Goal: Communication & Community: Answer question/provide support

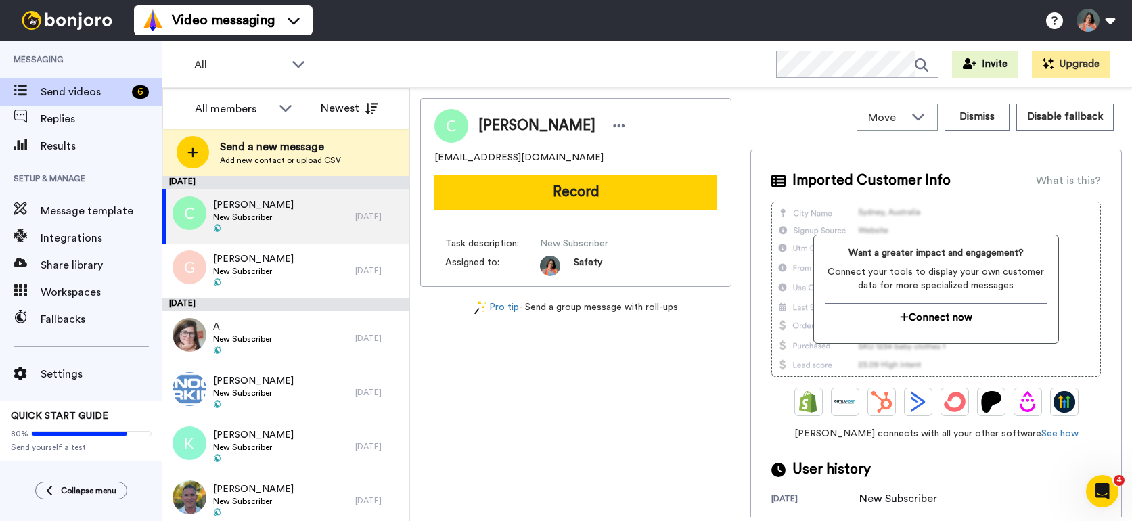
scroll to position [7, 0]
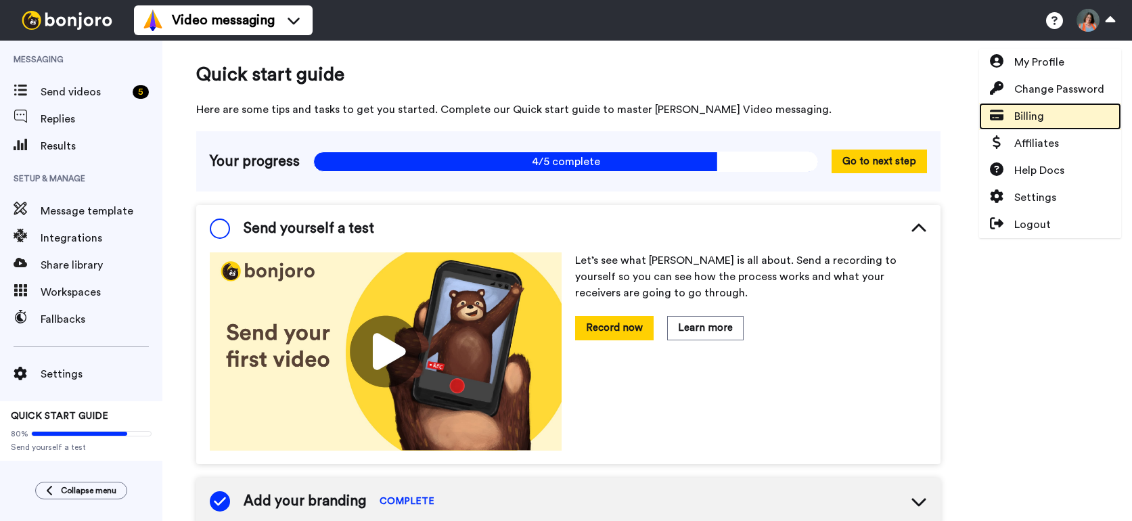
click at [1044, 116] on link "Billing" at bounding box center [1050, 116] width 142 height 27
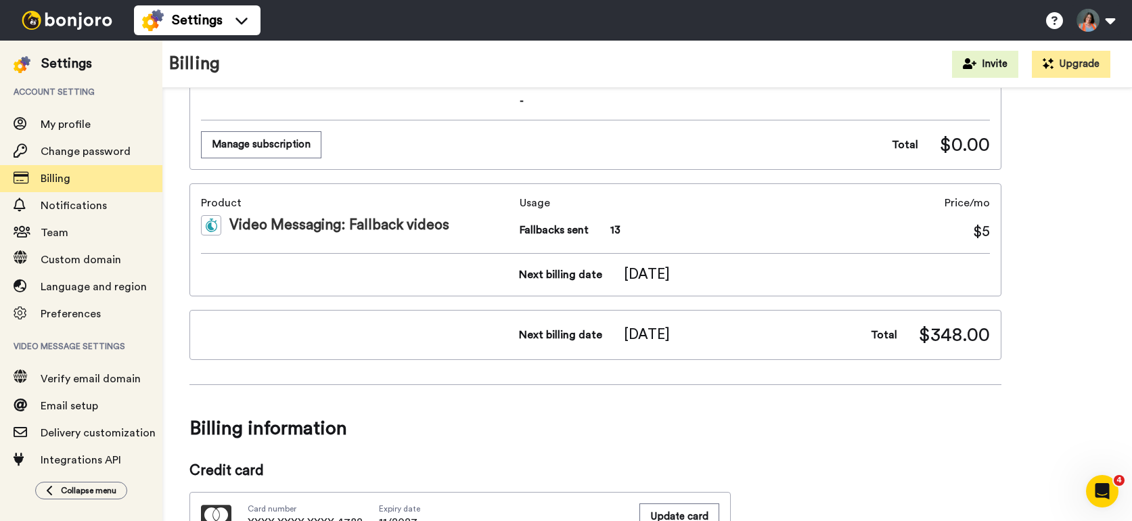
scroll to position [350, 0]
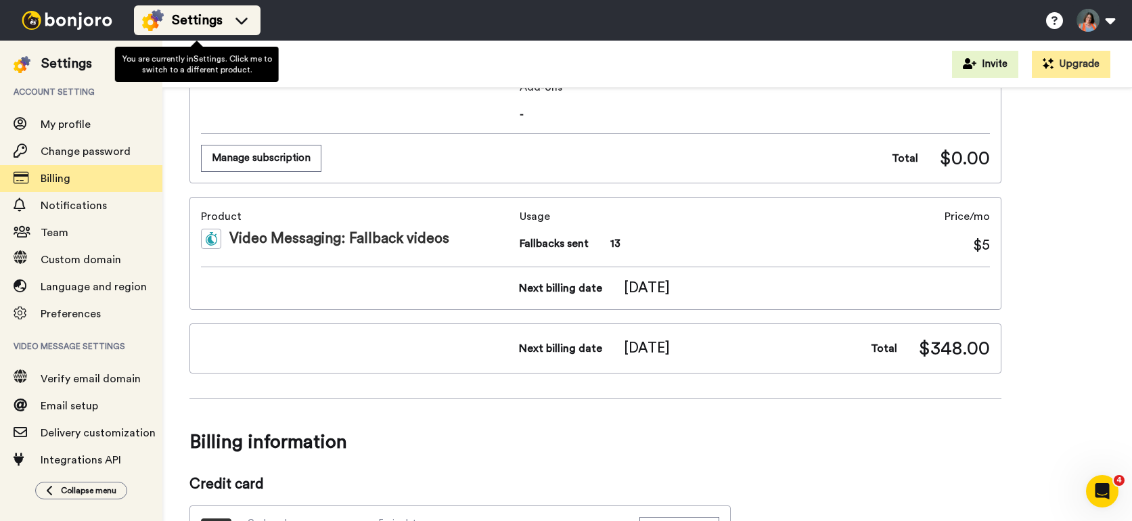
click at [191, 28] on span "Settings" at bounding box center [197, 20] width 51 height 19
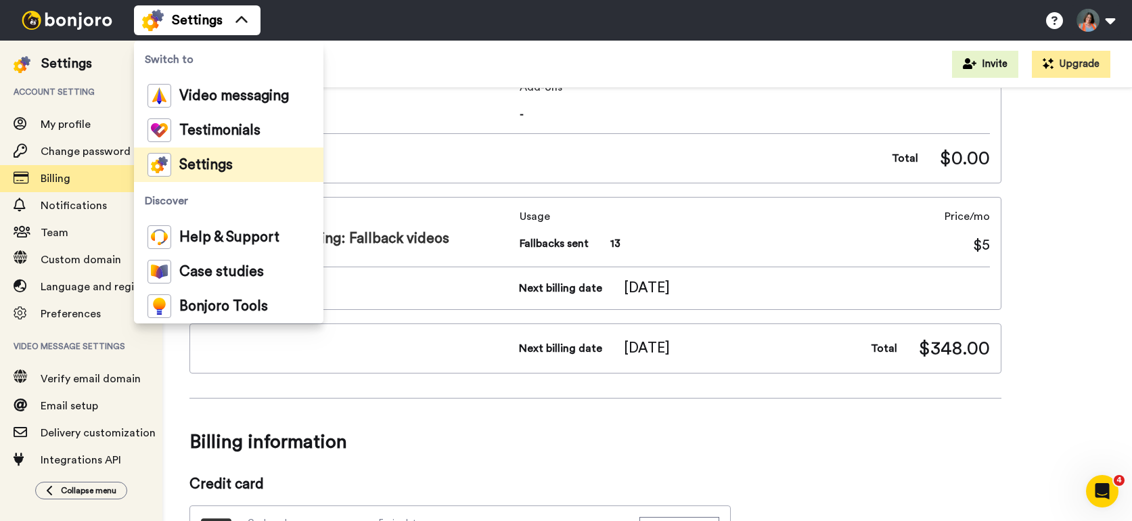
click at [137, 349] on span "Video message settings" at bounding box center [81, 347] width 162 height 38
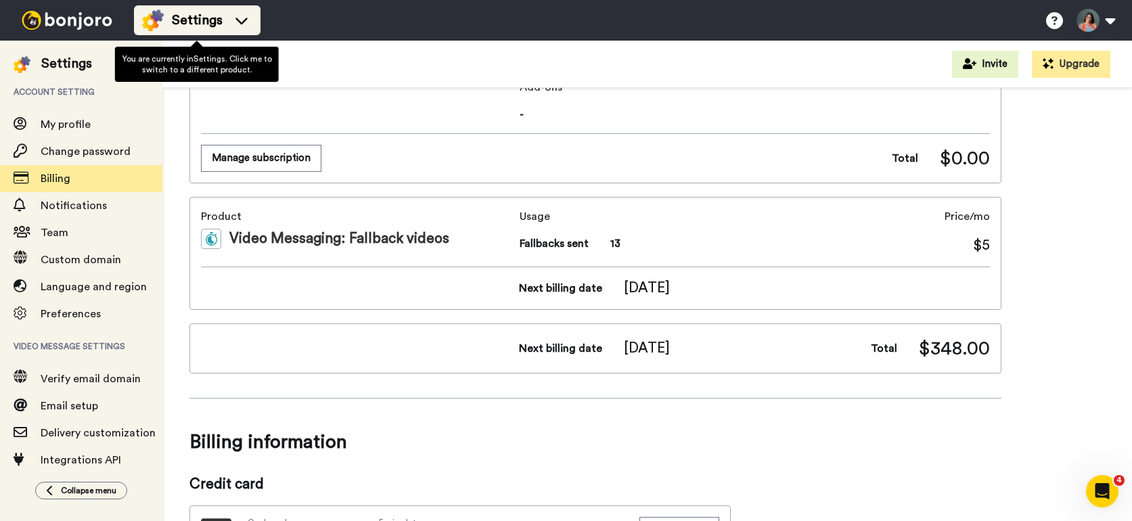
click at [179, 15] on span "Settings" at bounding box center [197, 20] width 51 height 19
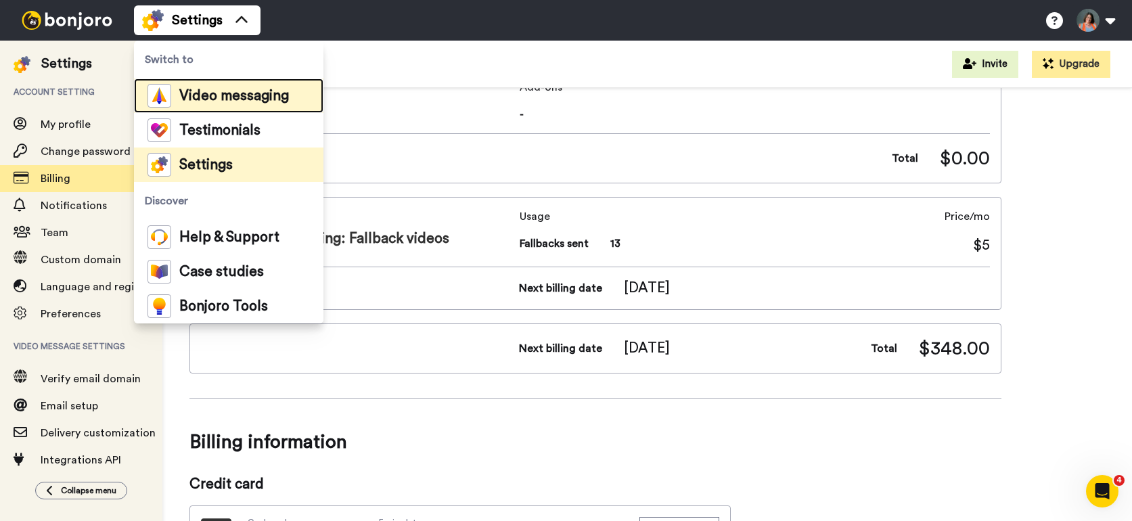
click at [188, 100] on span "Video messaging" at bounding box center [234, 96] width 110 height 14
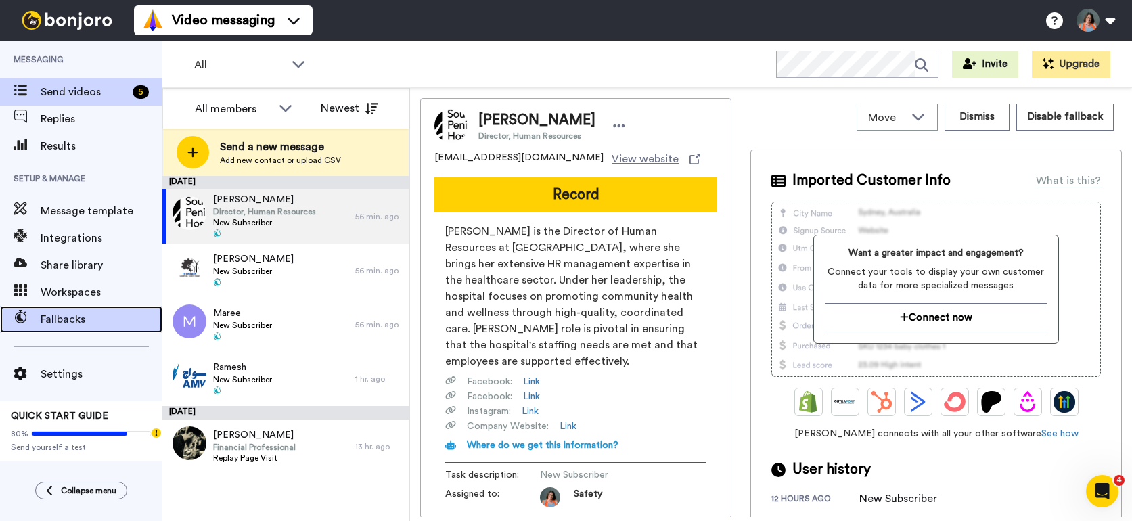
click at [88, 312] on span "Fallbacks" at bounding box center [102, 319] width 122 height 16
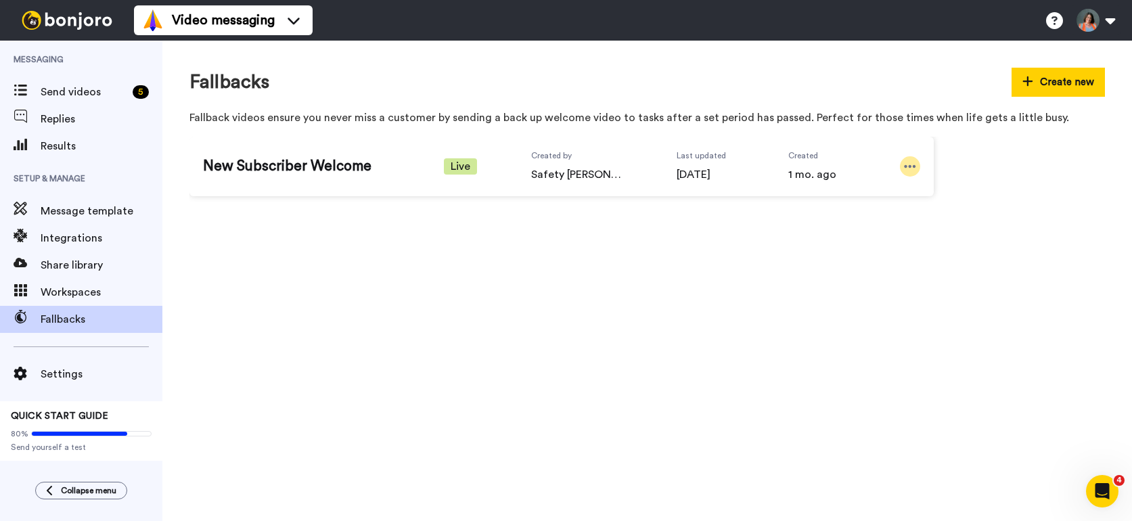
click at [909, 170] on icon at bounding box center [910, 167] width 12 height 14
click at [1023, 179] on div "New Subscriber Welcome Live Created by Safety Brye Last updated 4 days ago Crea…" at bounding box center [648, 172] width 916 height 70
click at [1085, 22] on button at bounding box center [1095, 20] width 51 height 30
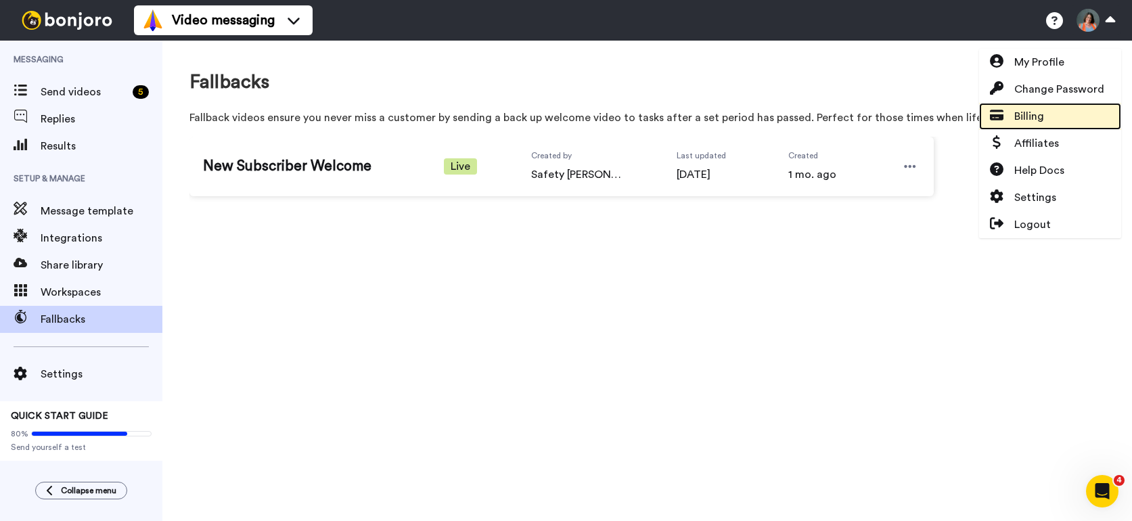
click at [1020, 115] on span "Billing" at bounding box center [1030, 116] width 30 height 16
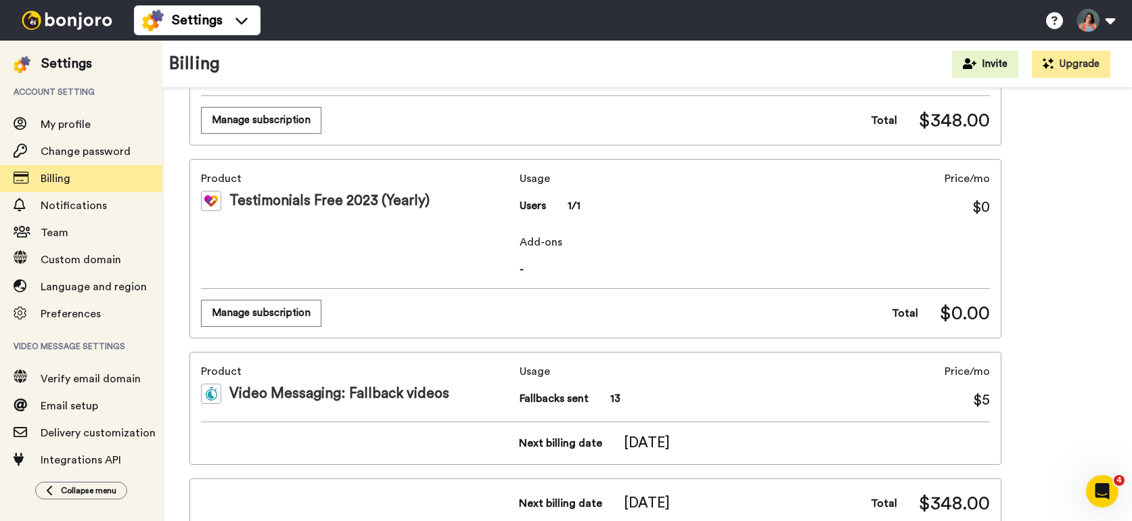
scroll to position [199, 0]
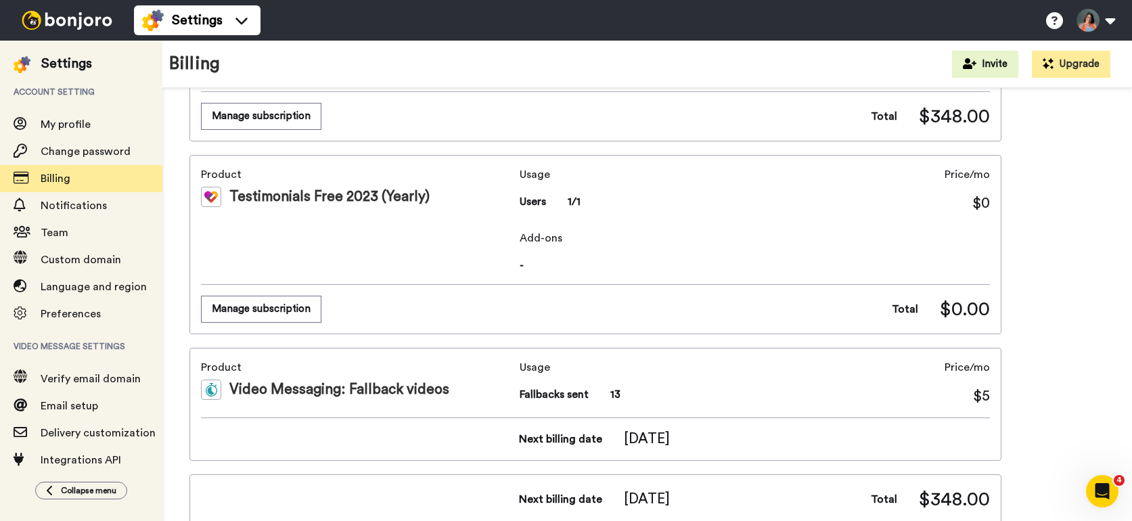
click at [326, 400] on div "Product Video Messaging: Fallback videos" at bounding box center [357, 382] width 313 height 47
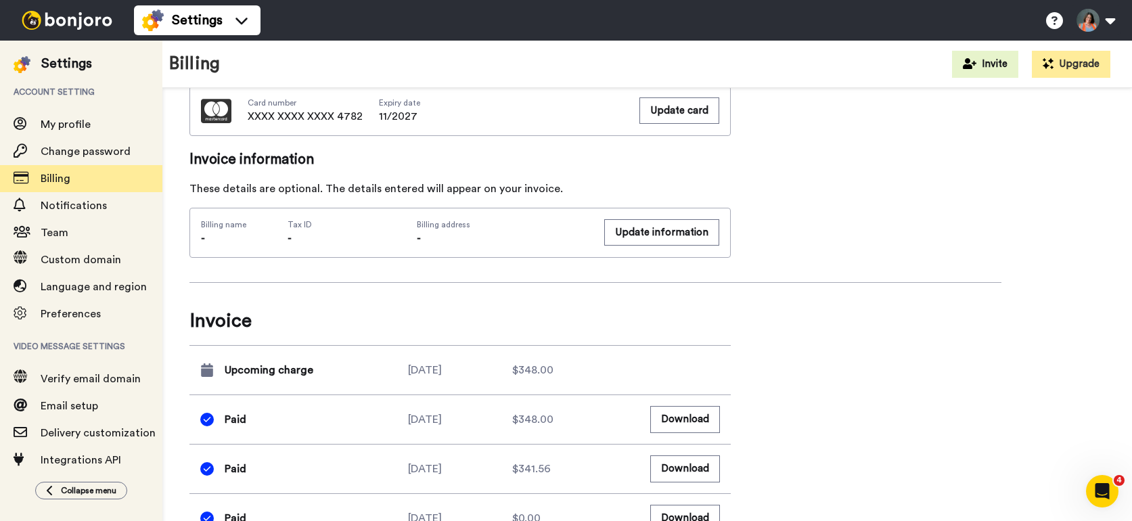
scroll to position [778, 0]
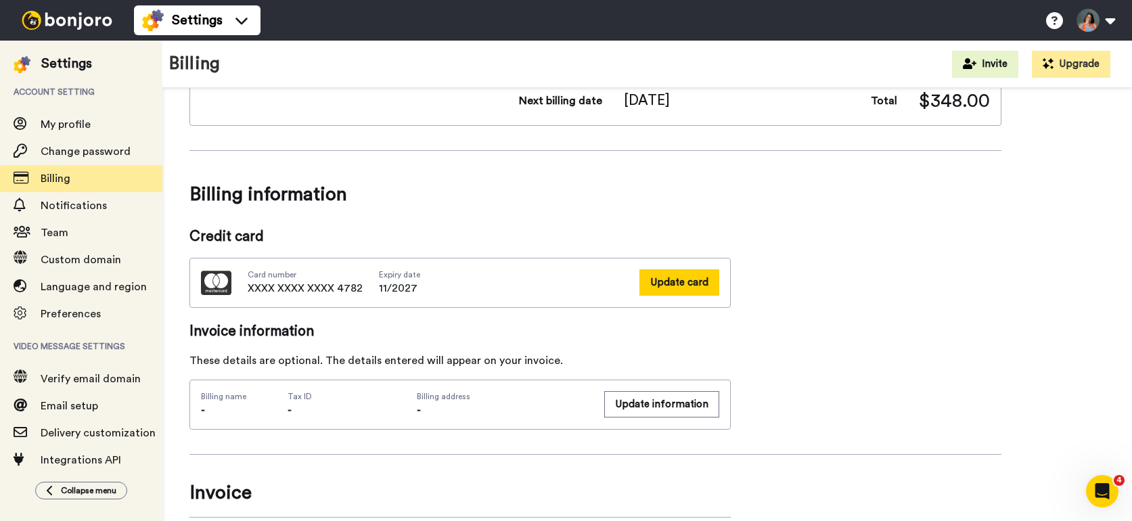
click at [665, 292] on button "Update card" at bounding box center [680, 282] width 80 height 26
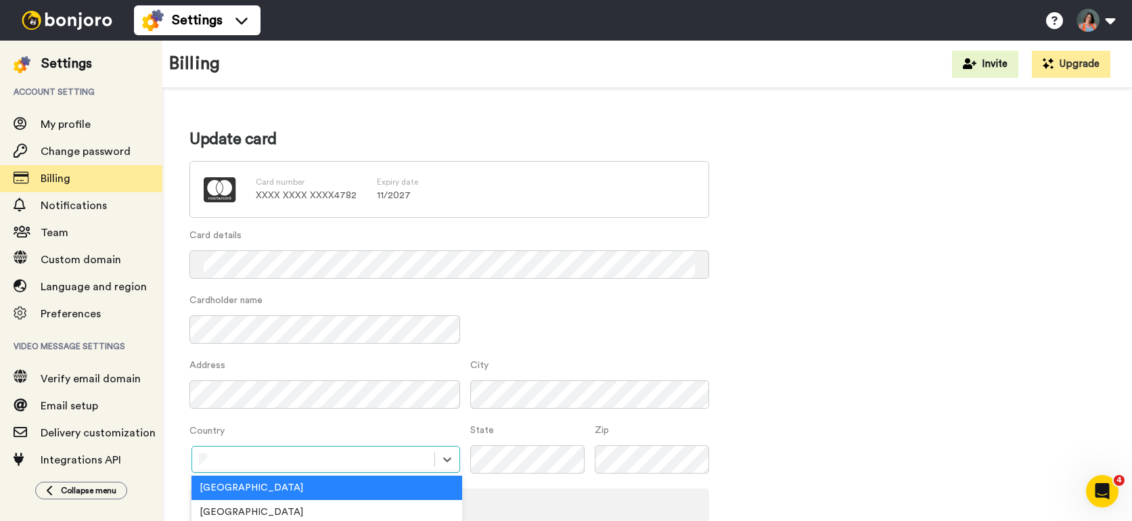
scroll to position [147, 0]
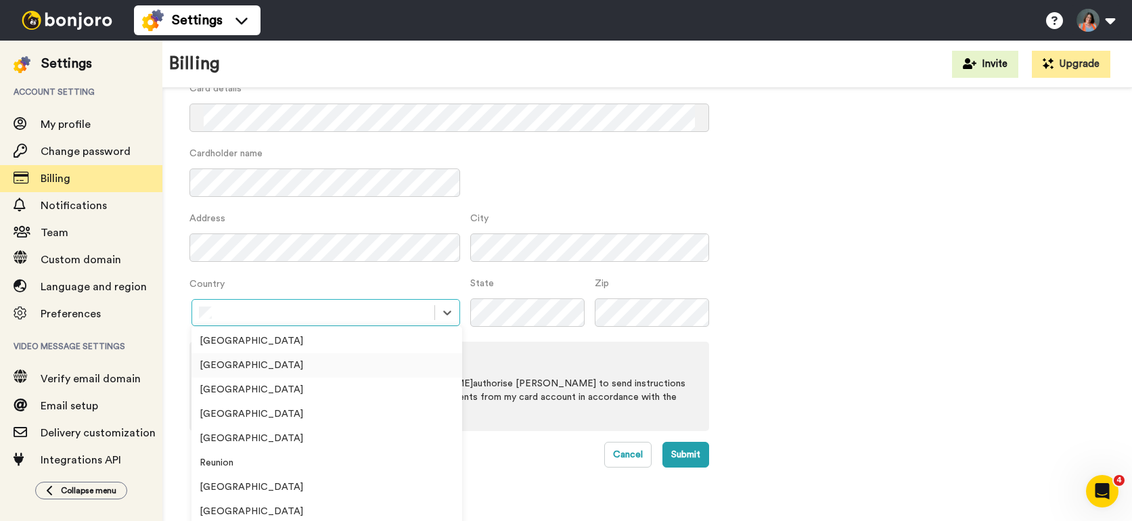
click at [311, 365] on div "United States" at bounding box center [327, 365] width 271 height 24
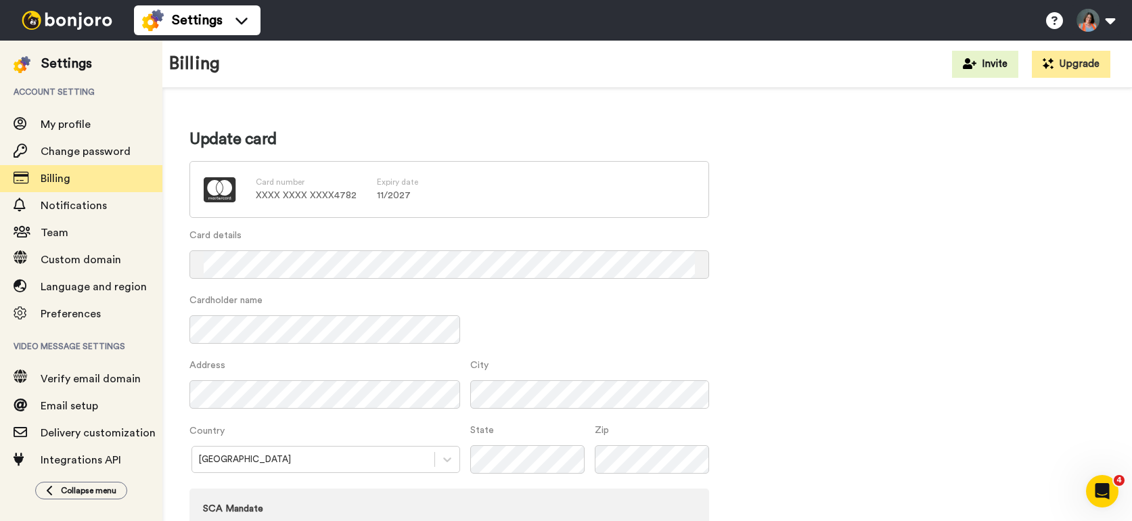
scroll to position [112, 0]
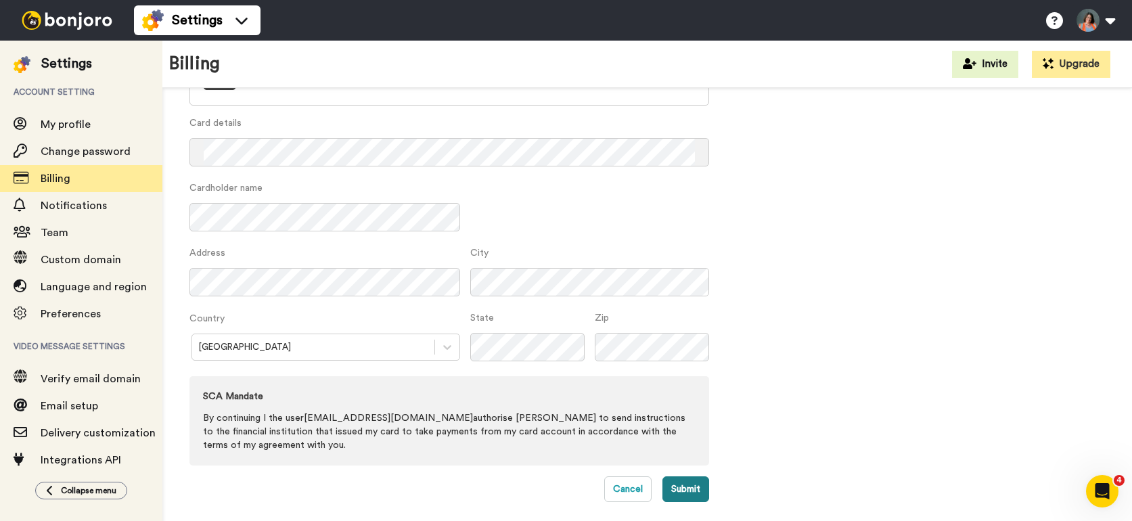
click at [684, 489] on button "Submit" at bounding box center [686, 490] width 47 height 26
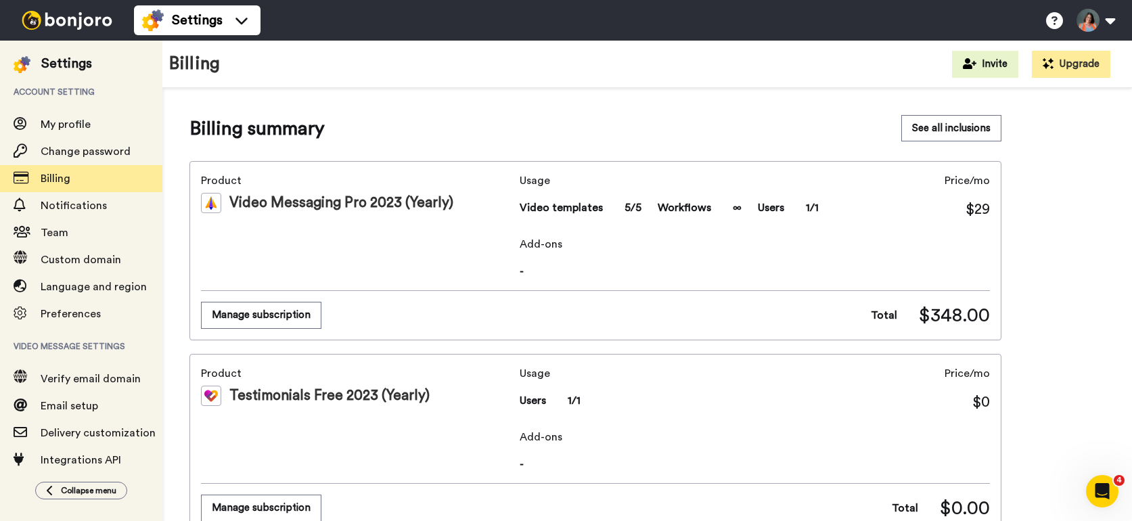
click at [439, 135] on div "Billing summary See all inclusions" at bounding box center [596, 128] width 812 height 27
click at [953, 125] on button "See all inclusions" at bounding box center [952, 128] width 100 height 26
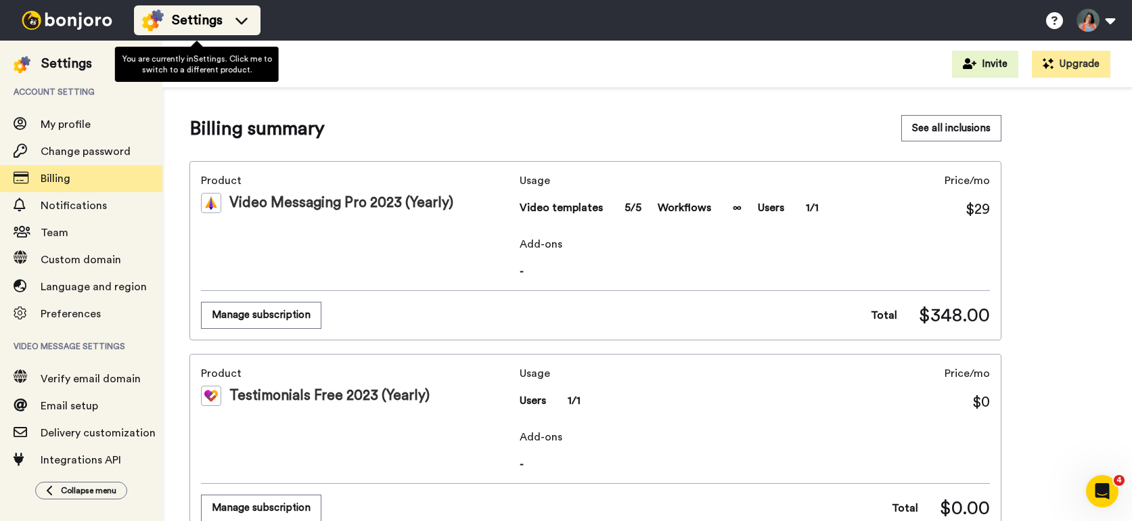
click at [190, 27] on span "Settings" at bounding box center [197, 20] width 51 height 19
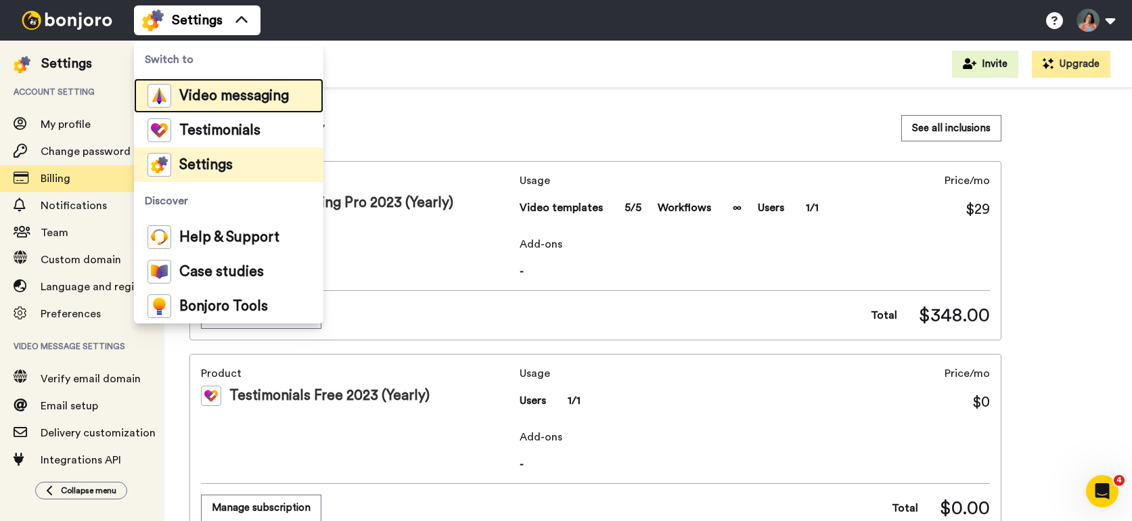
click at [223, 101] on span "Video messaging" at bounding box center [234, 96] width 110 height 14
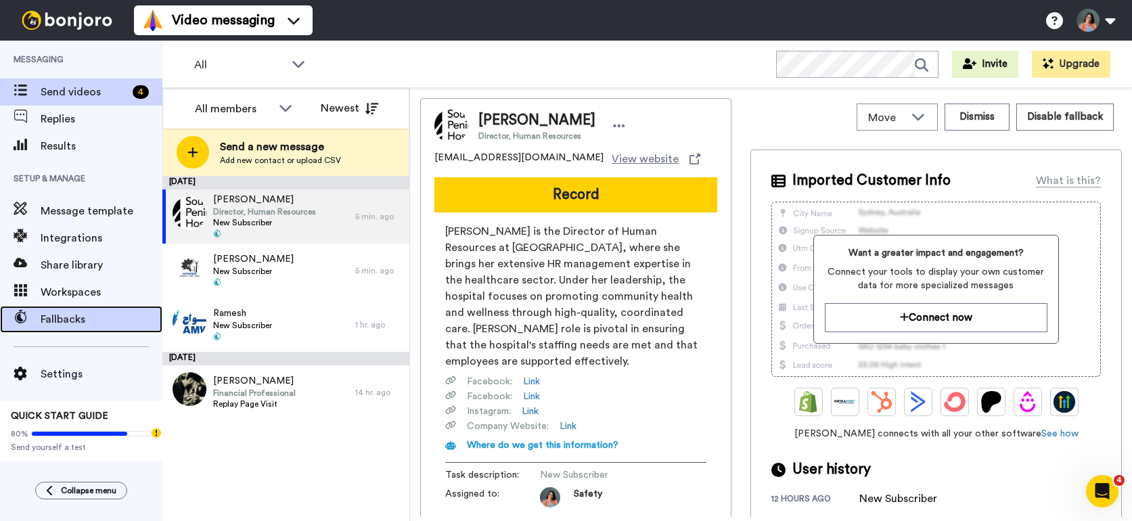
click at [90, 315] on span "Fallbacks" at bounding box center [102, 319] width 122 height 16
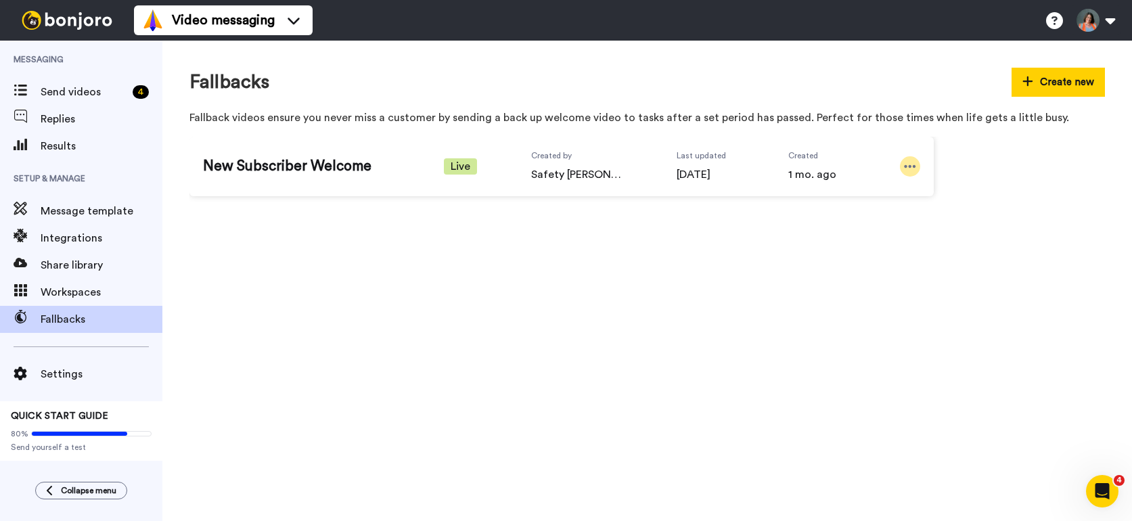
click at [904, 164] on icon at bounding box center [910, 167] width 12 height 14
click at [887, 186] on span "Edit" at bounding box center [884, 190] width 18 height 14
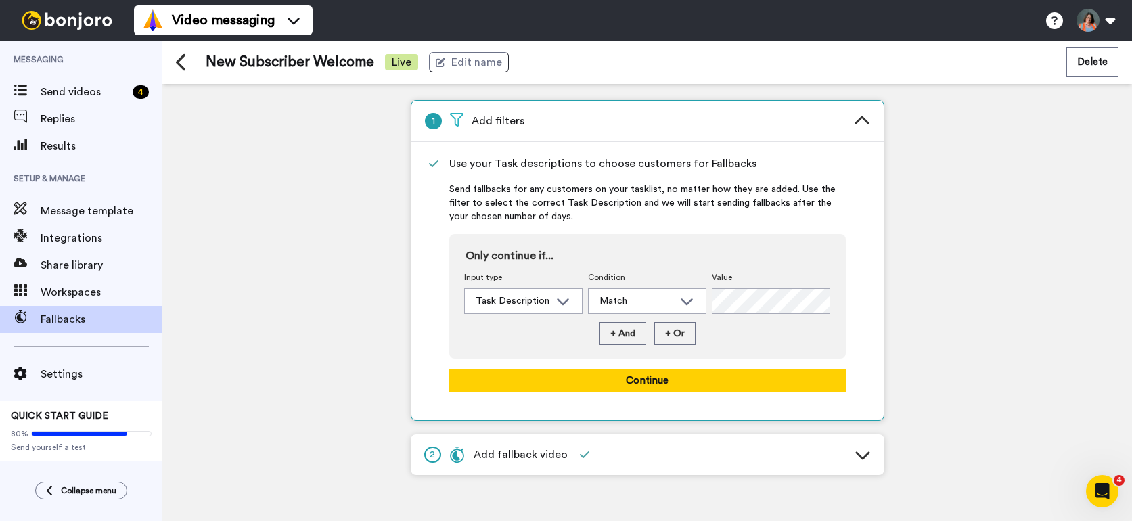
click at [507, 445] on div "2 Add fallback video" at bounding box center [508, 455] width 169 height 30
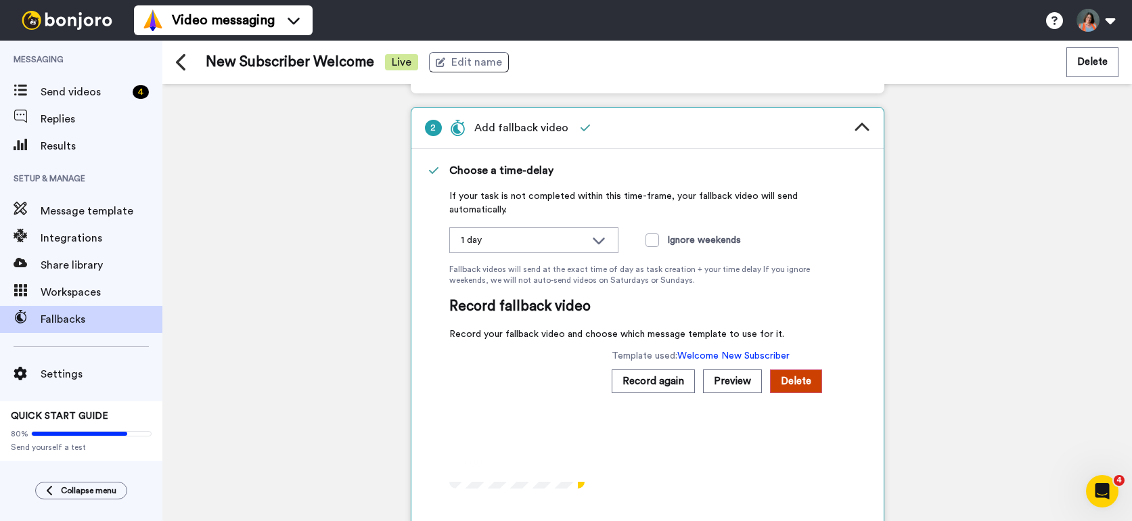
scroll to position [56, 0]
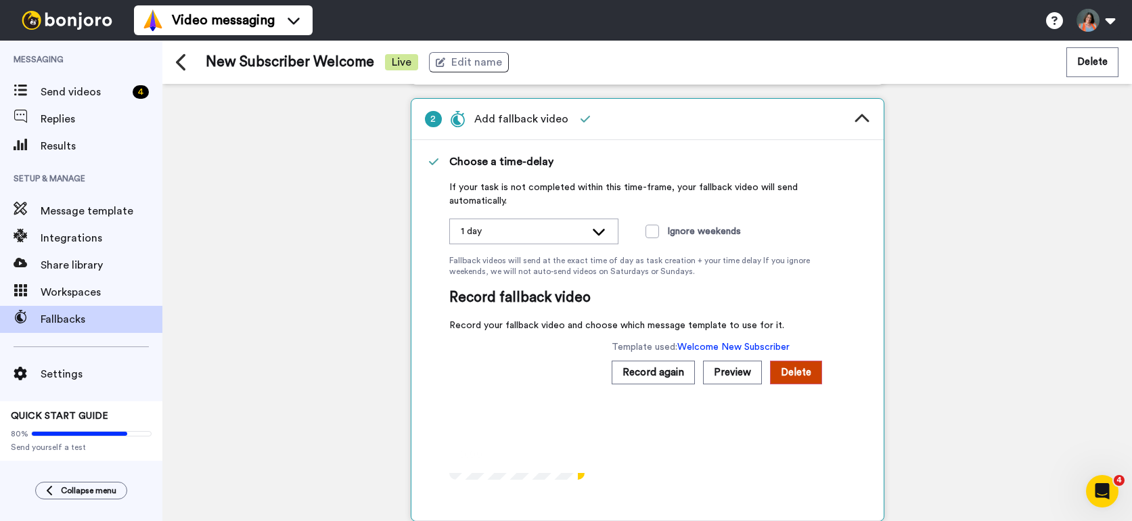
click at [510, 238] on div "1 day" at bounding box center [523, 232] width 125 height 14
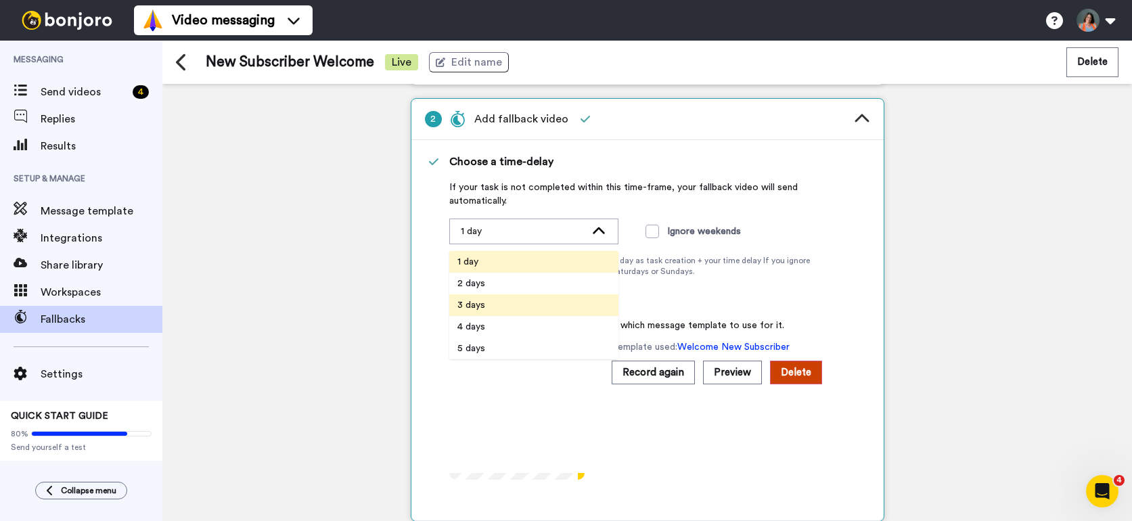
click at [492, 297] on li "3 days" at bounding box center [533, 305] width 169 height 22
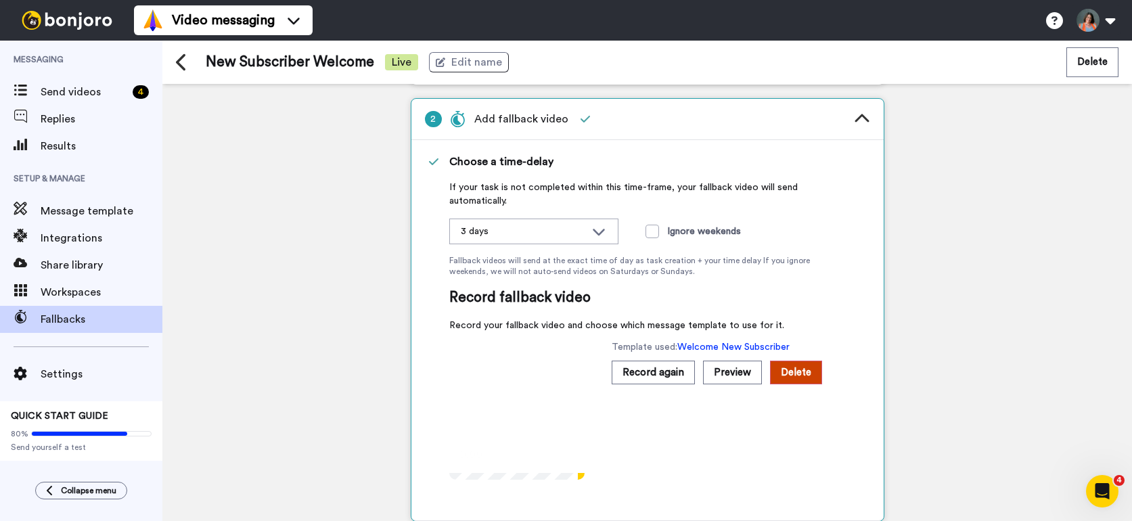
click at [887, 221] on div "1 Add filters 2 Add fallback video Choose a time-delay If your task is not comp…" at bounding box center [647, 302] width 970 height 437
click at [946, 216] on div "1 Add filters 2 Add fallback video Choose a time-delay If your task is not comp…" at bounding box center [647, 302] width 970 height 437
click at [868, 112] on icon at bounding box center [862, 119] width 16 height 16
click at [177, 61] on icon at bounding box center [180, 62] width 9 height 17
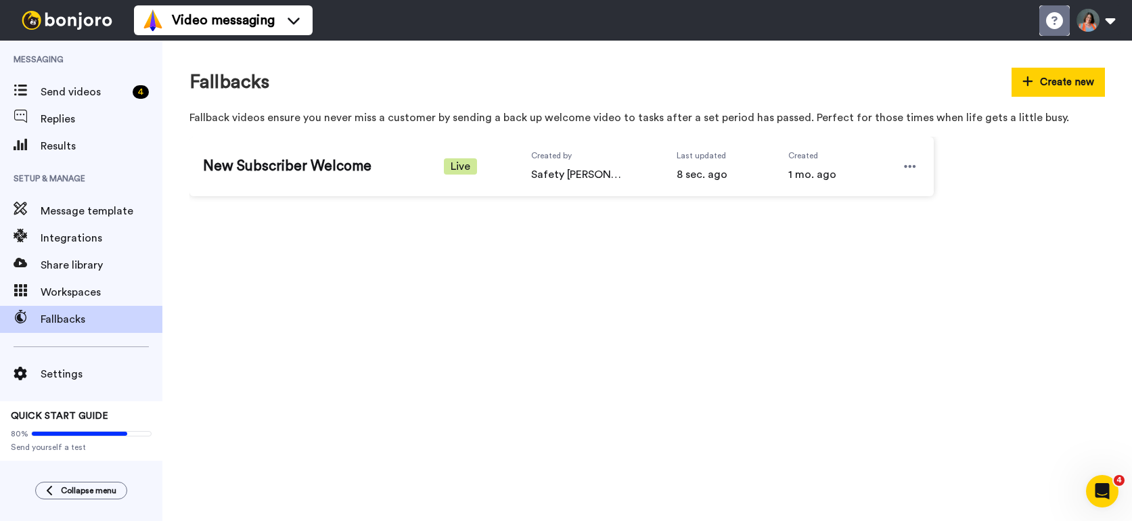
click at [1056, 21] on icon at bounding box center [1054, 20] width 17 height 17
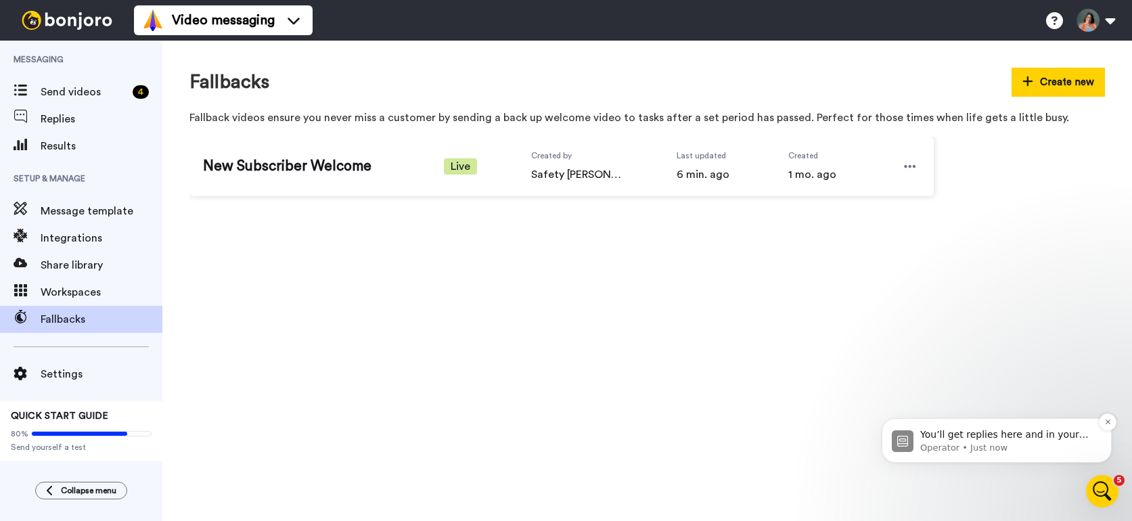
click at [995, 434] on p "You’ll get replies here and in your email: ✉️ bryelynn@thesafetygeek.com Our us…" at bounding box center [1008, 435] width 175 height 14
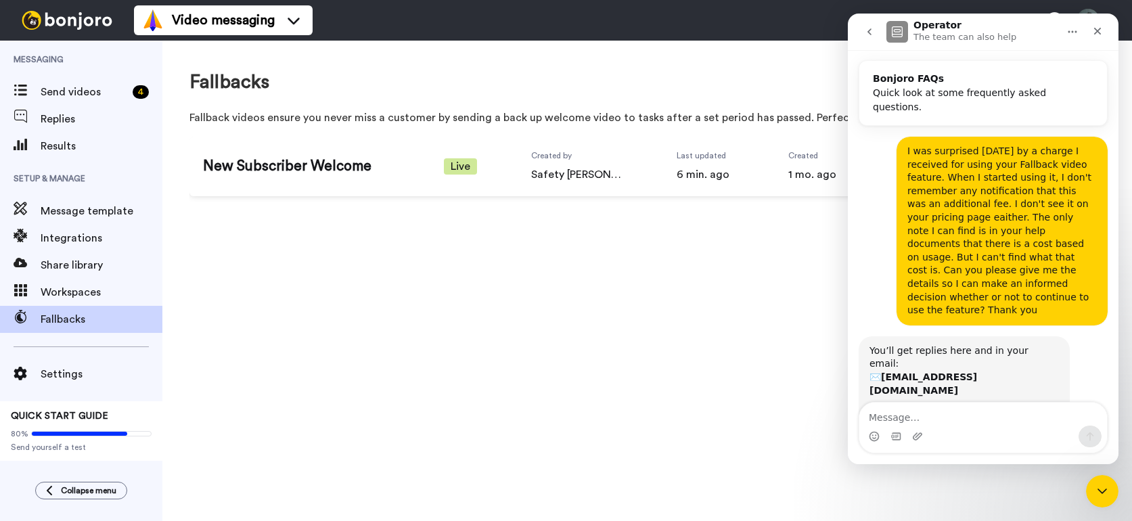
scroll to position [127, 0]
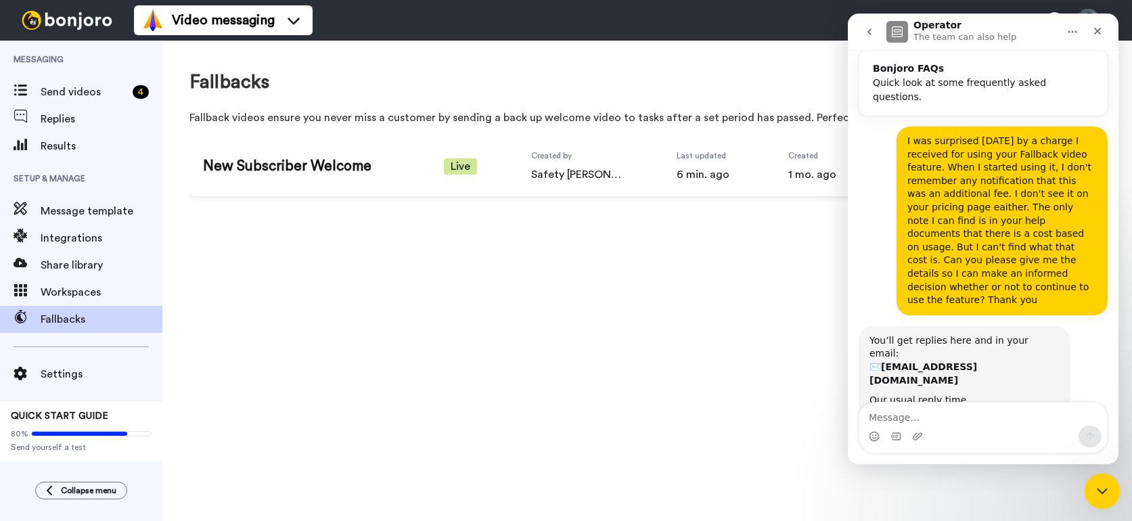
click at [1089, 501] on div "Close Intercom Messenger" at bounding box center [1100, 489] width 32 height 32
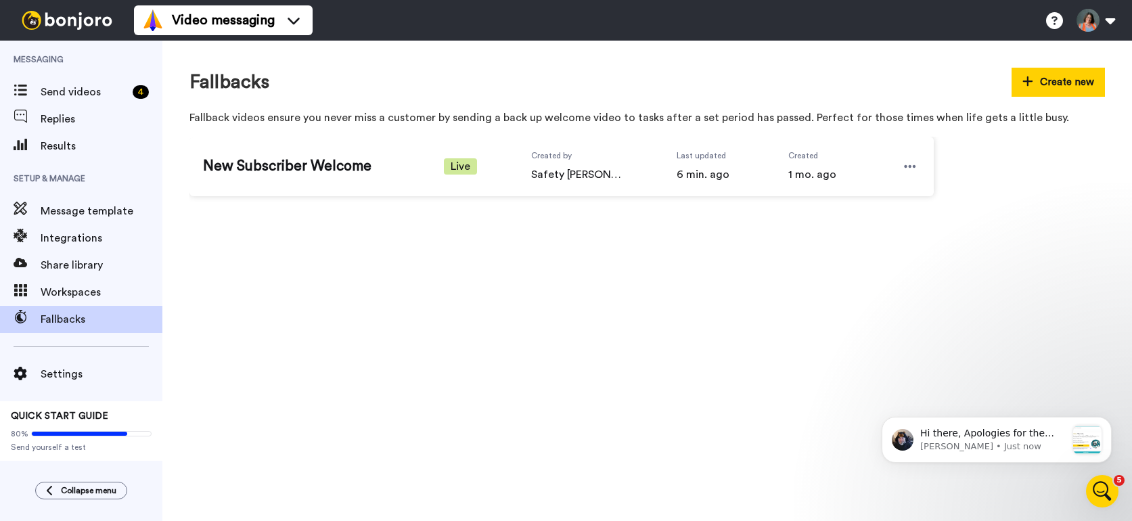
scroll to position [336, 0]
click at [984, 437] on p "Hi there, Apologies for the confusion. Here is the pricing on Fallback videos." at bounding box center [994, 434] width 146 height 14
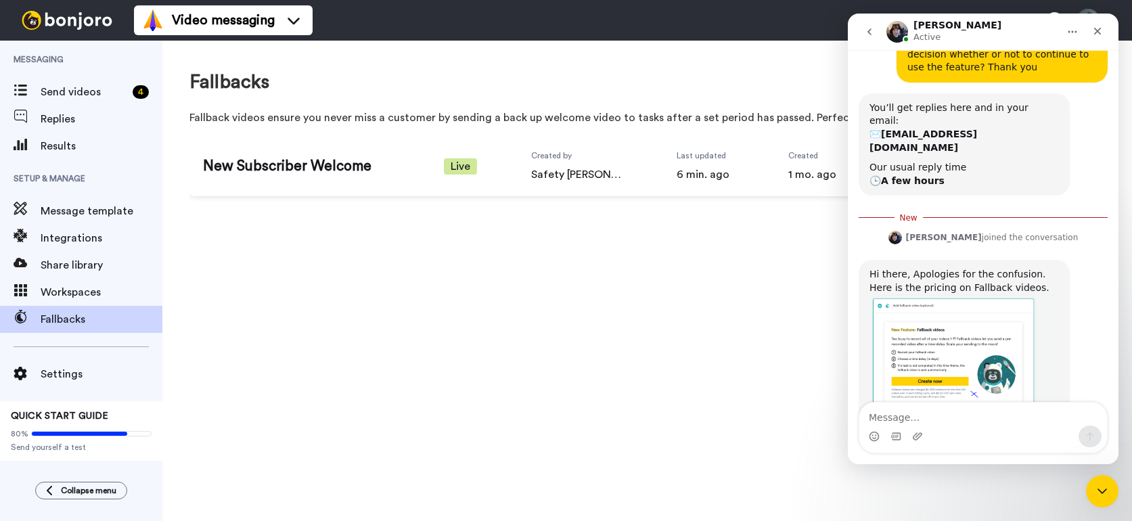
scroll to position [358, 0]
click at [959, 308] on img "Johann says…" at bounding box center [960, 356] width 181 height 124
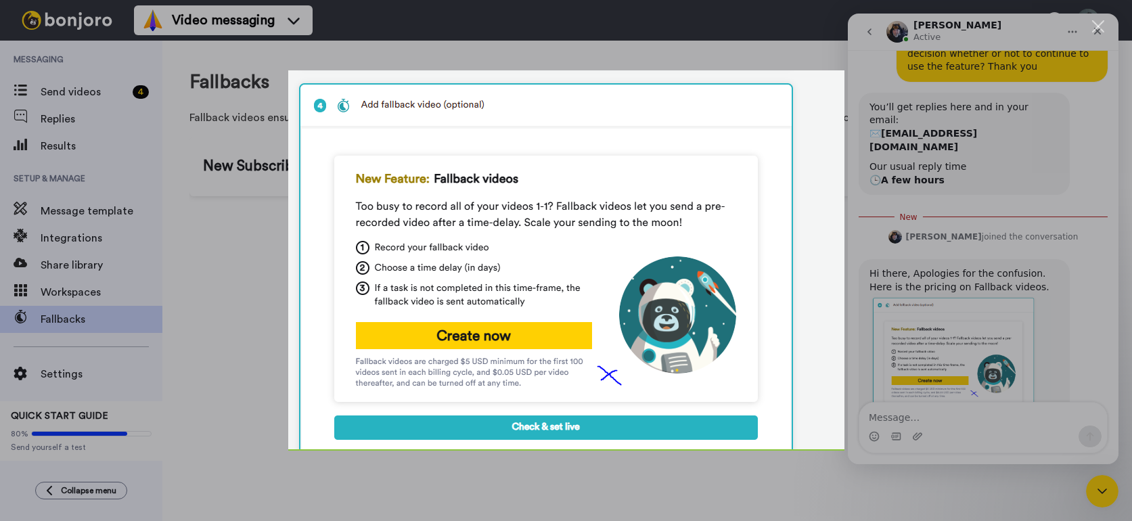
scroll to position [0, 0]
click at [987, 437] on div "Intercom messenger" at bounding box center [566, 260] width 1132 height 521
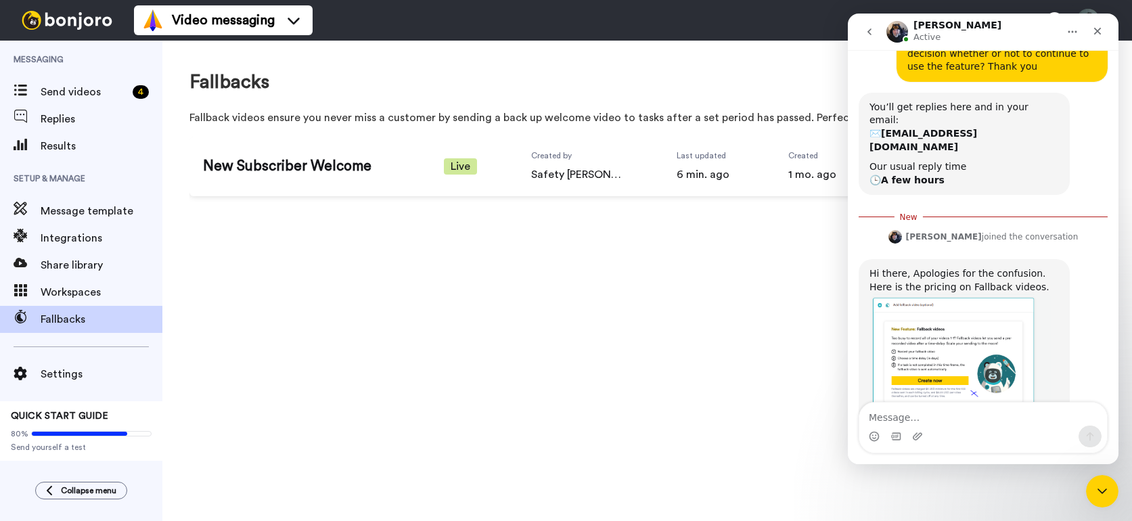
click at [941, 427] on div "Intercom messenger" at bounding box center [984, 437] width 248 height 22
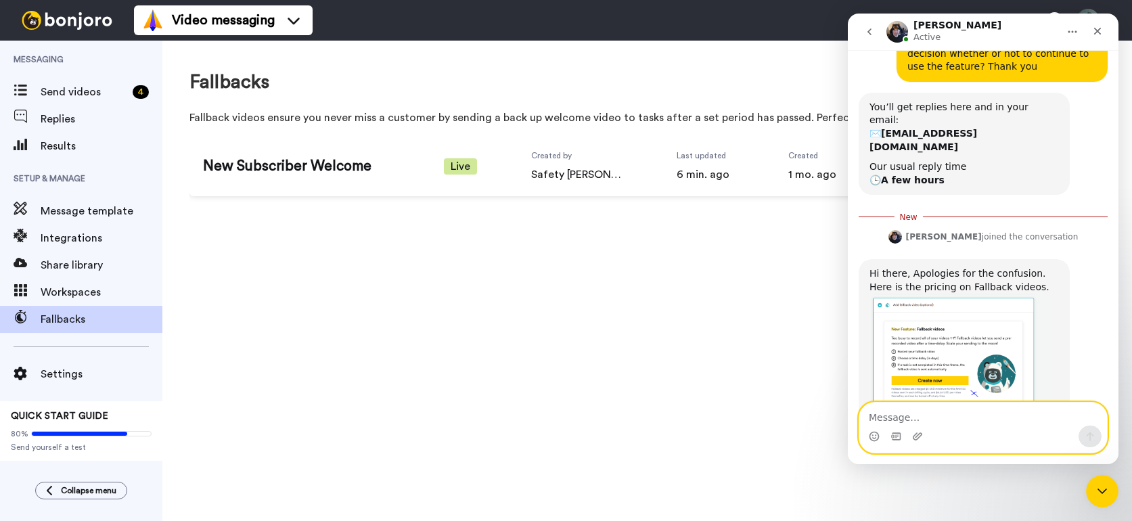
click at [940, 419] on textarea "Message…" at bounding box center [984, 414] width 248 height 23
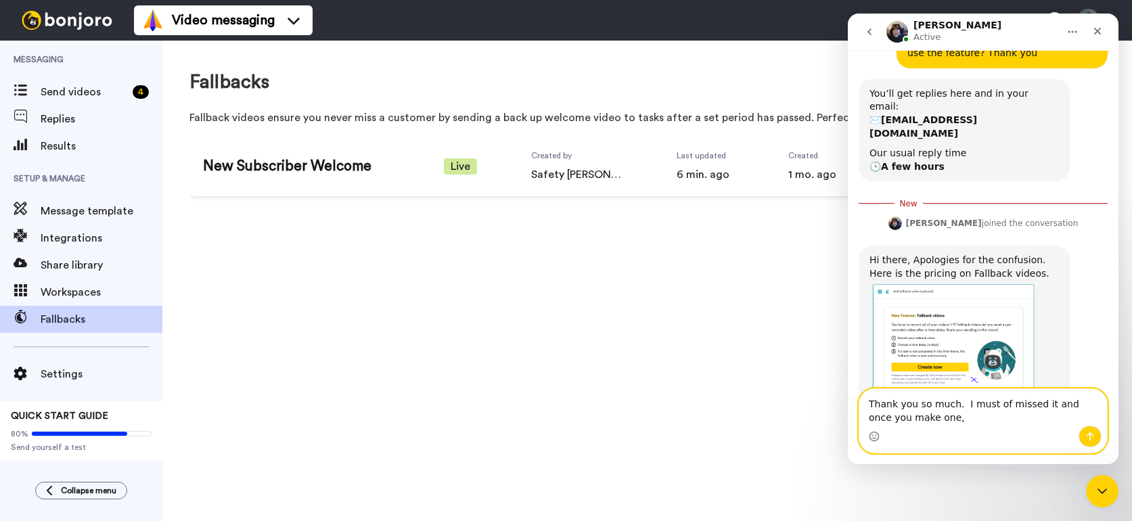
type textarea "Thank you so much. I must of missed it and once you make one,"
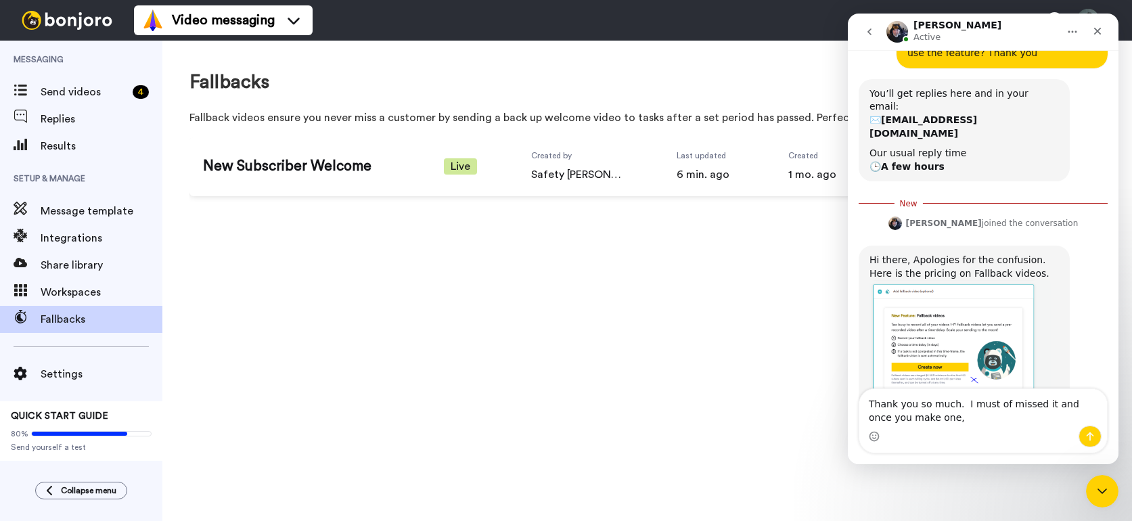
click at [690, 384] on div "Fallbacks Create new Fallback videos ensure you never miss a customer by sendin…" at bounding box center [647, 281] width 970 height 481
click at [1095, 489] on icon "Close Intercom Messenger" at bounding box center [1101, 489] width 16 height 16
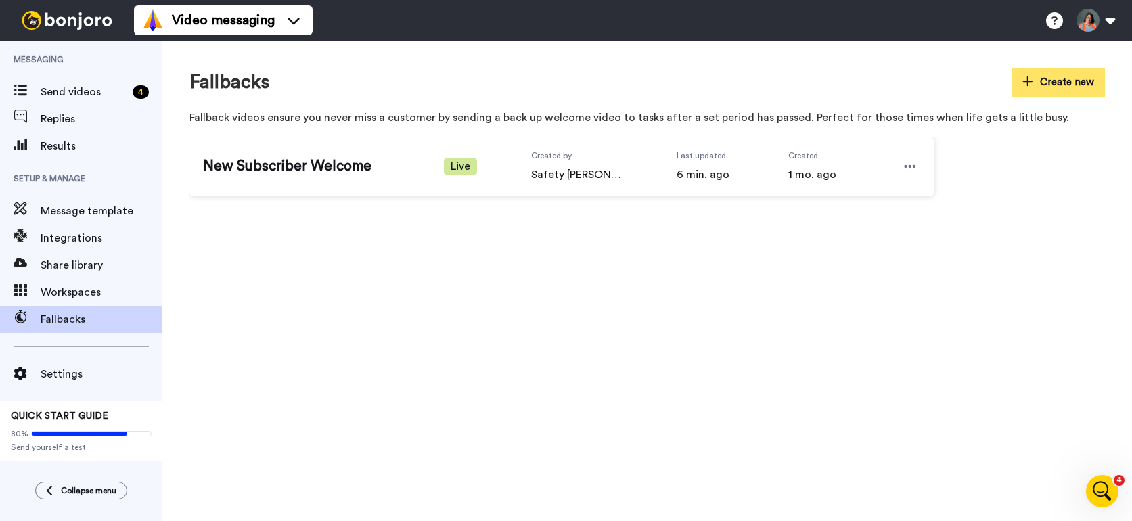
click at [1044, 81] on button "Create new" at bounding box center [1058, 82] width 93 height 29
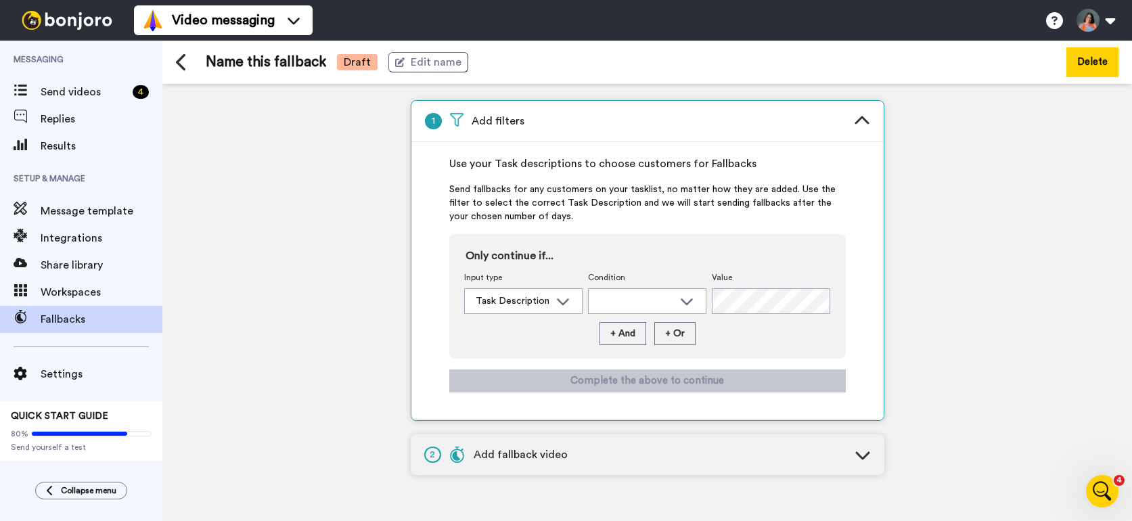
click at [1090, 63] on button "Delete" at bounding box center [1093, 61] width 52 height 29
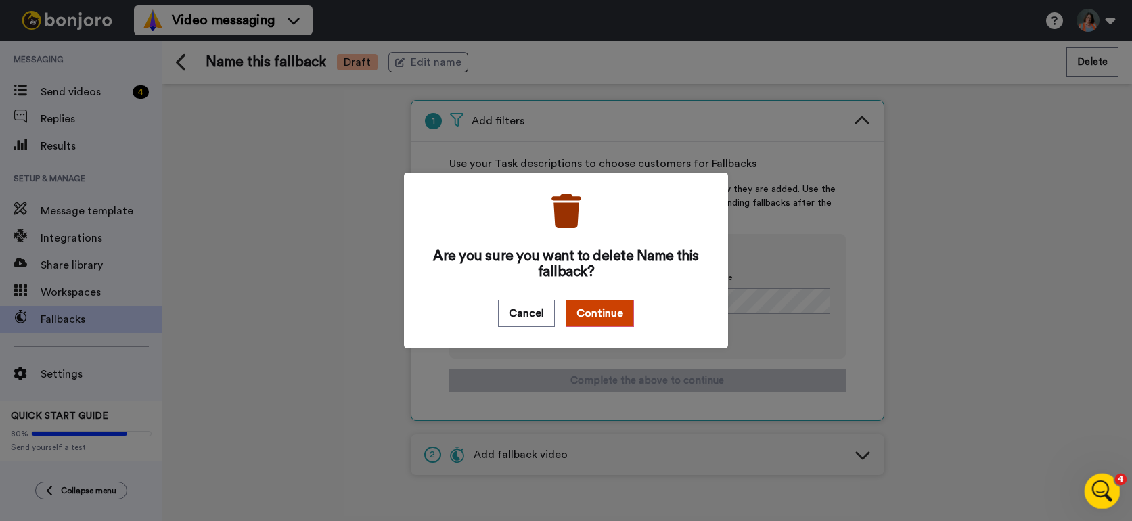
click at [1095, 486] on icon "Open Intercom Messenger" at bounding box center [1101, 490] width 22 height 22
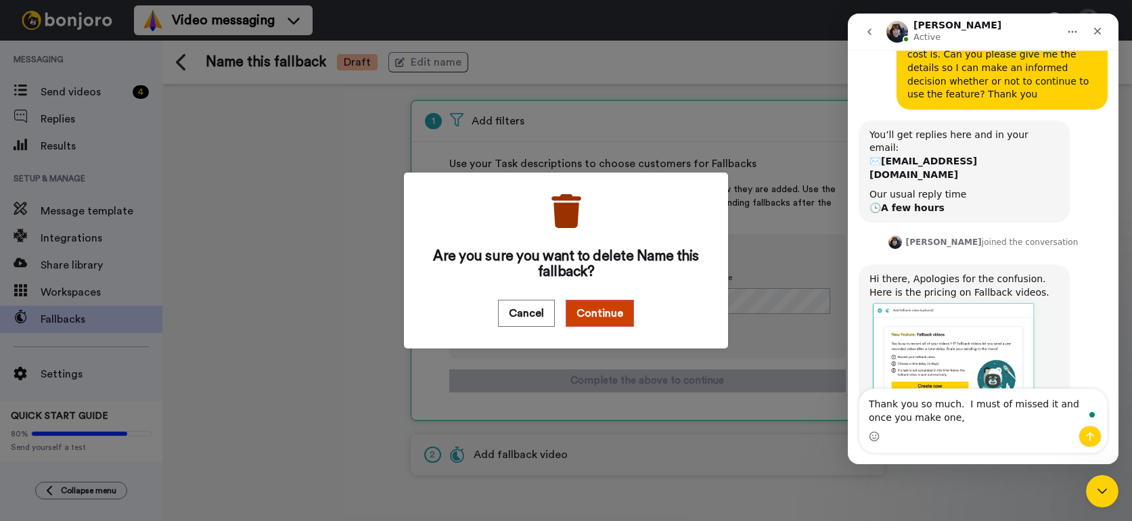
scroll to position [349, 0]
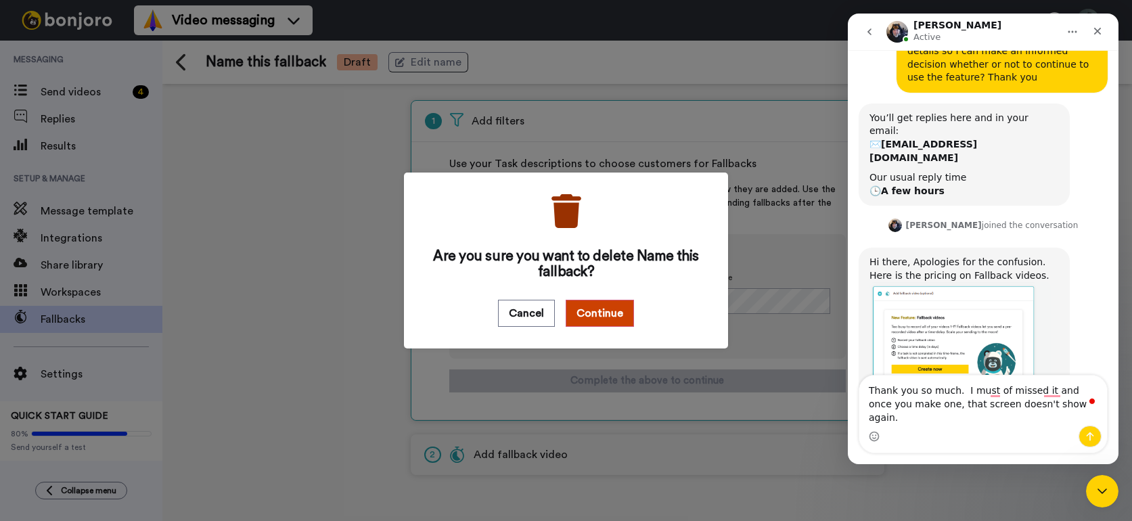
click at [933, 291] on img "Johann says…" at bounding box center [960, 344] width 181 height 124
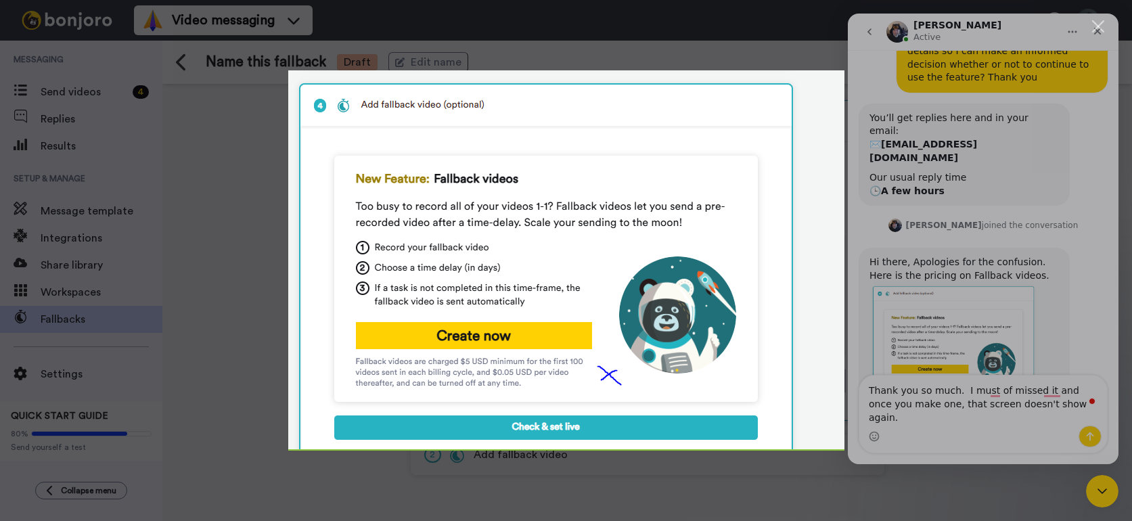
scroll to position [0, 0]
click at [1012, 416] on div "Intercom messenger" at bounding box center [566, 260] width 1132 height 521
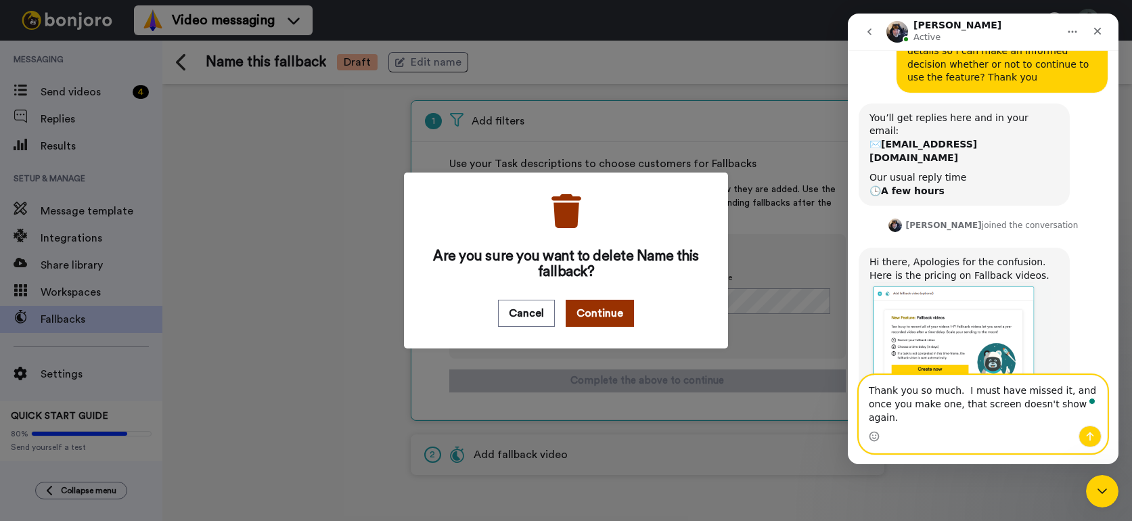
type textarea "Thank you so much. I must have missed it, and once you make one, that screen do…"
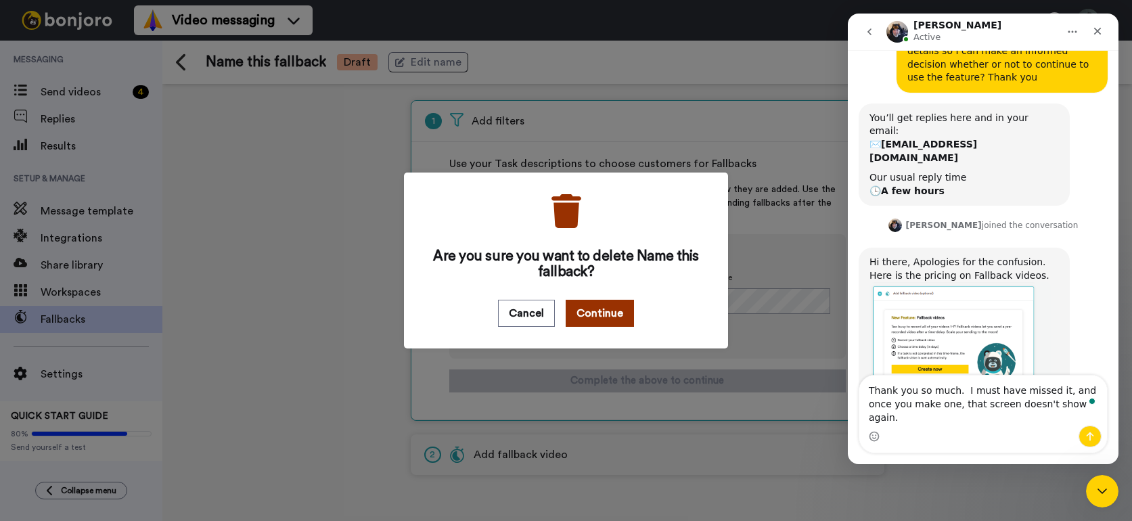
click at [600, 320] on button "Continue" at bounding box center [600, 313] width 68 height 27
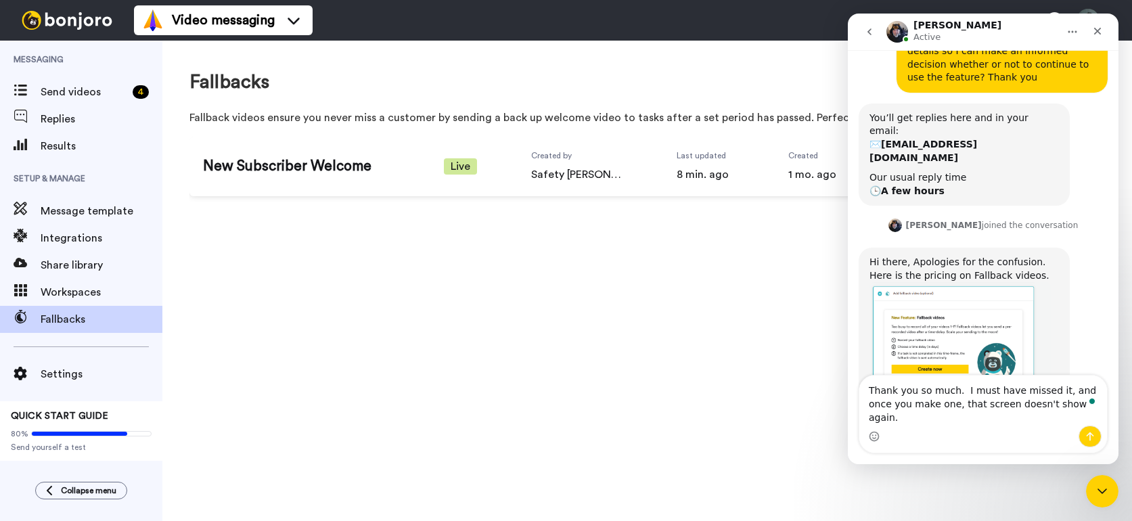
click at [974, 303] on img "Johann says…" at bounding box center [960, 344] width 181 height 124
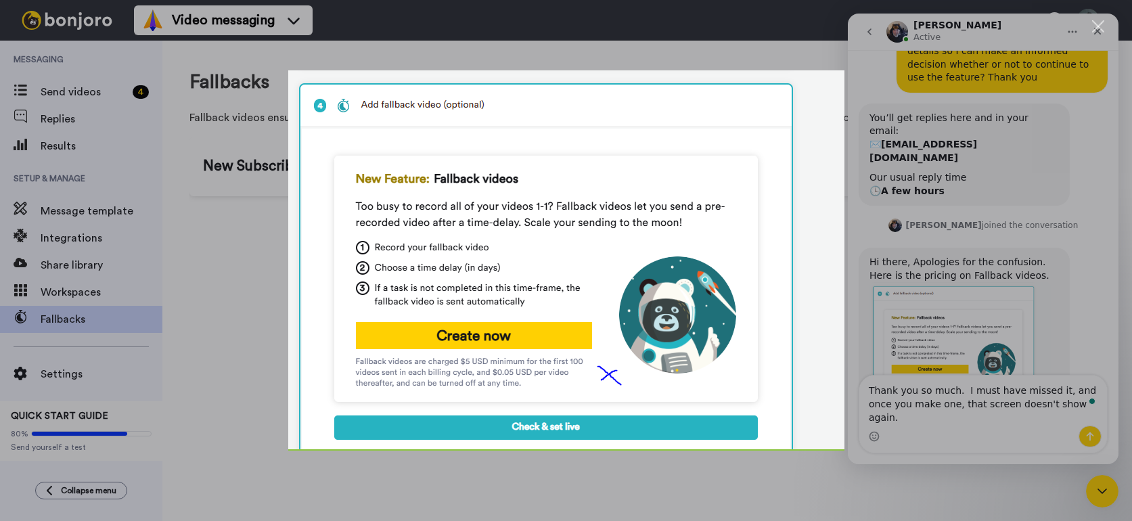
click at [248, 320] on div "Intercom messenger" at bounding box center [566, 260] width 1132 height 521
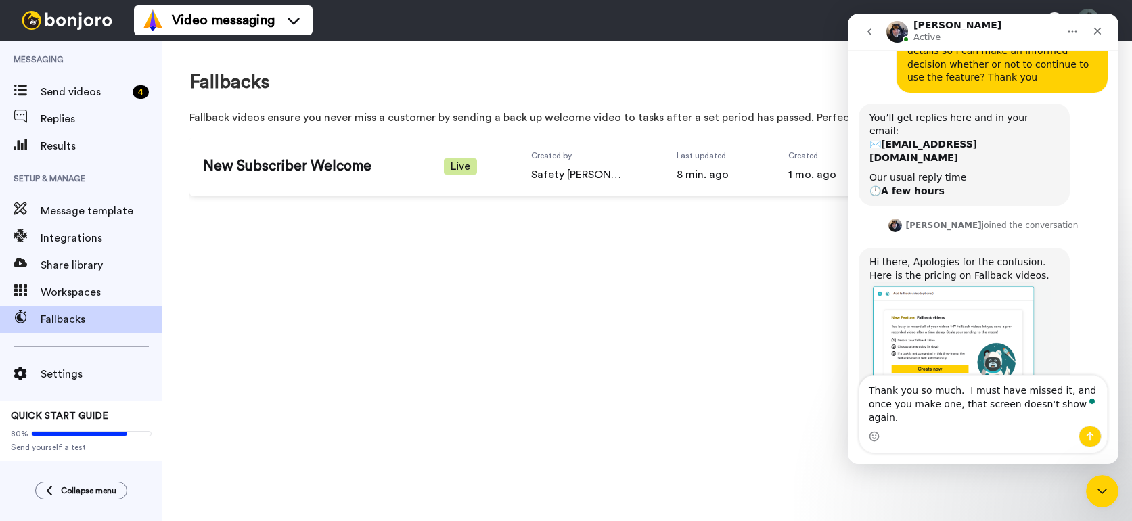
click at [1096, 521] on div at bounding box center [566, 521] width 1132 height 0
click at [1095, 485] on icon "Close Intercom Messenger" at bounding box center [1101, 489] width 16 height 16
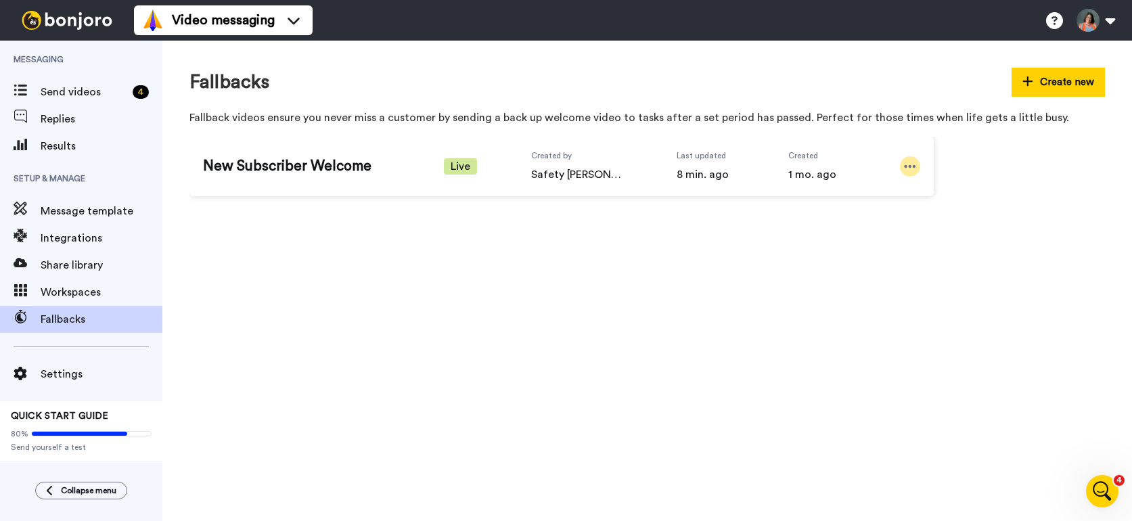
click at [910, 166] on icon at bounding box center [911, 166] width 12 height 3
click at [988, 148] on div "New Subscriber Welcome Live Created by Safety Brye Last updated 8 min. ago Crea…" at bounding box center [648, 172] width 916 height 70
click at [1042, 81] on button "Create new" at bounding box center [1058, 82] width 93 height 29
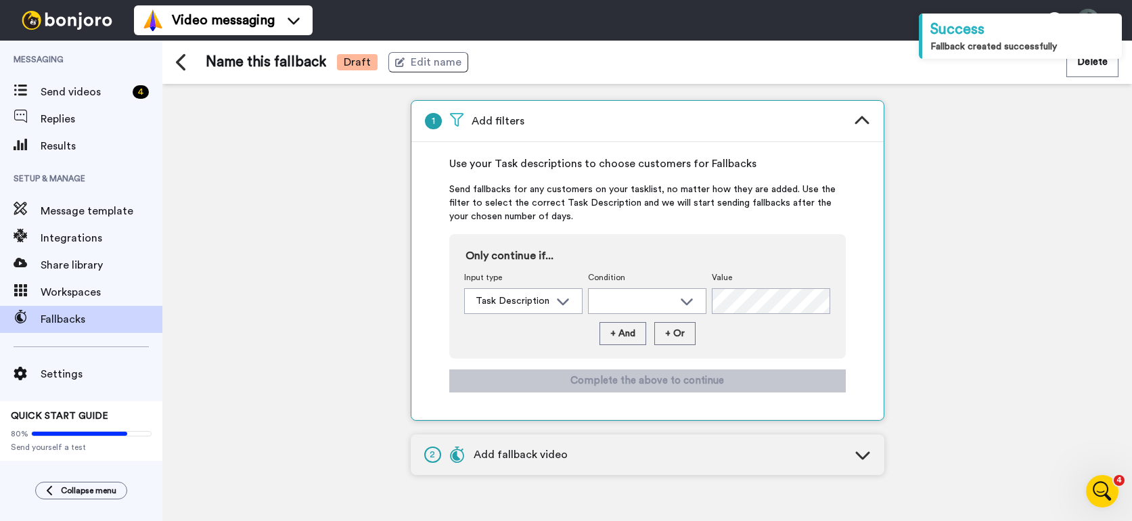
click at [621, 456] on div "2 Add fallback video" at bounding box center [648, 455] width 474 height 41
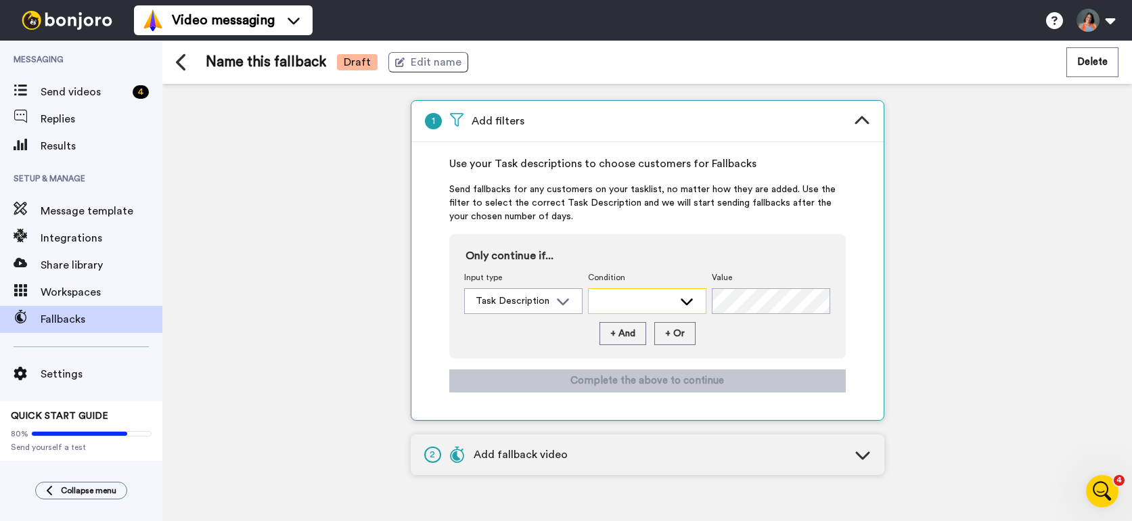
click at [659, 298] on div at bounding box center [637, 301] width 74 height 14
click at [634, 333] on span "Contains" at bounding box center [615, 332] width 55 height 14
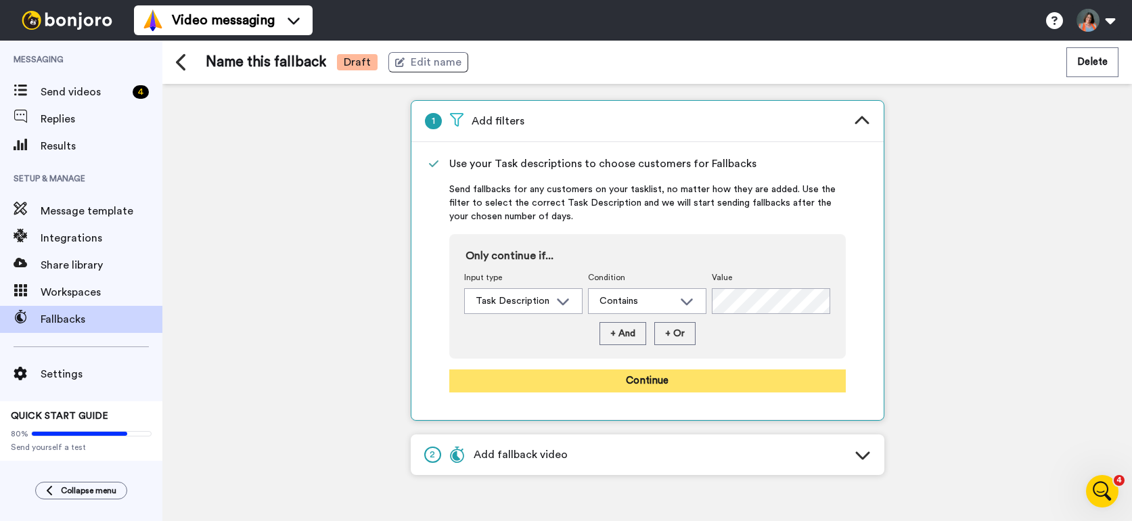
click at [685, 376] on button "Continue" at bounding box center [647, 381] width 397 height 23
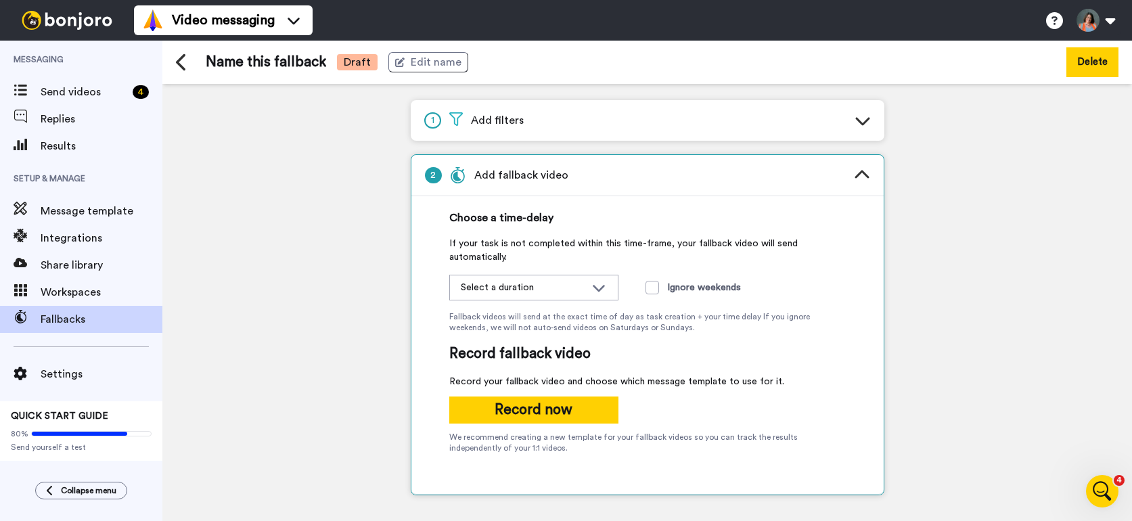
click at [1099, 61] on button "Delete" at bounding box center [1093, 61] width 52 height 29
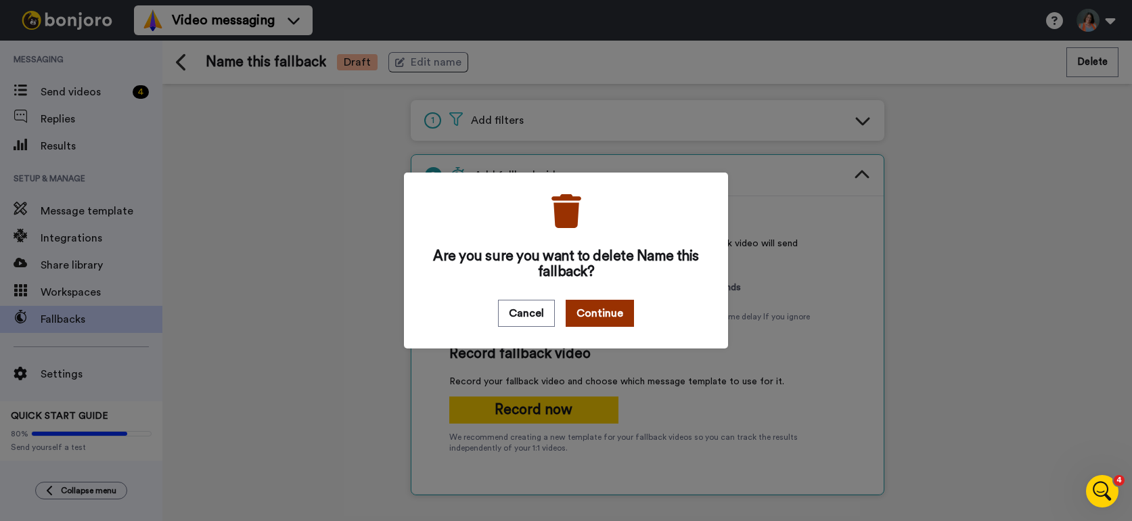
click at [606, 309] on button "Continue" at bounding box center [600, 313] width 68 height 27
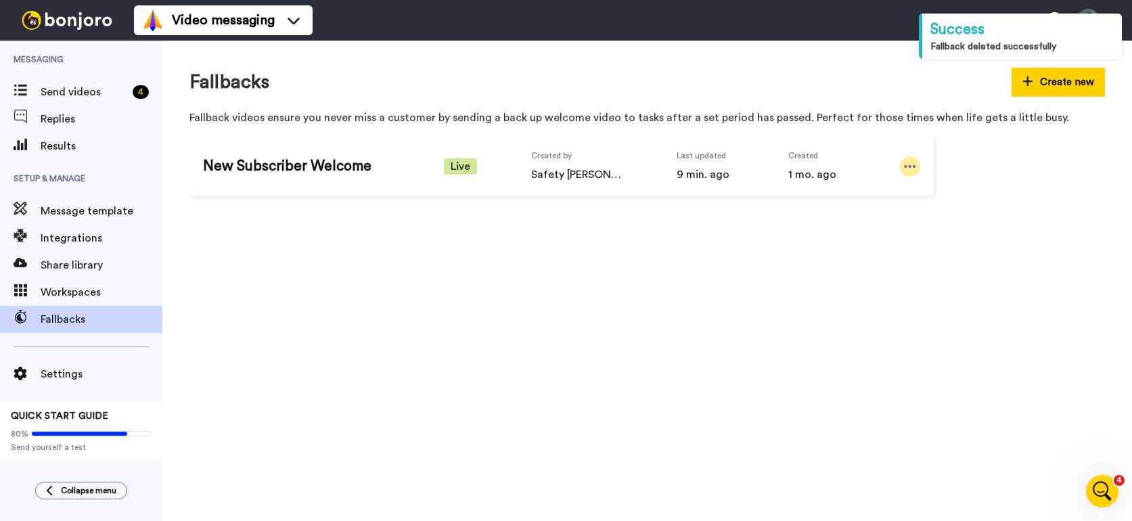
click at [905, 170] on icon at bounding box center [910, 167] width 12 height 14
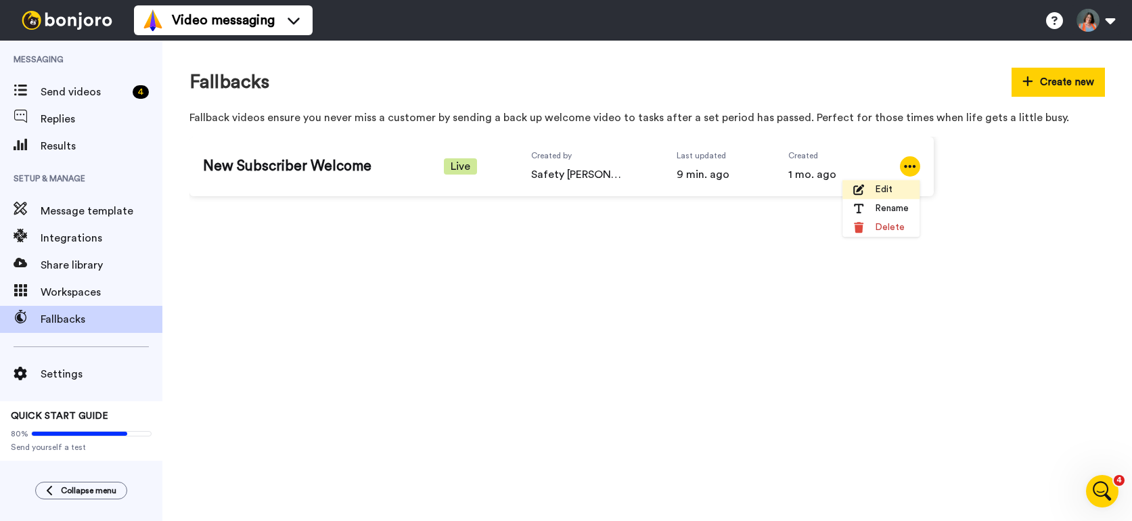
click at [878, 190] on span "Edit" at bounding box center [884, 190] width 18 height 14
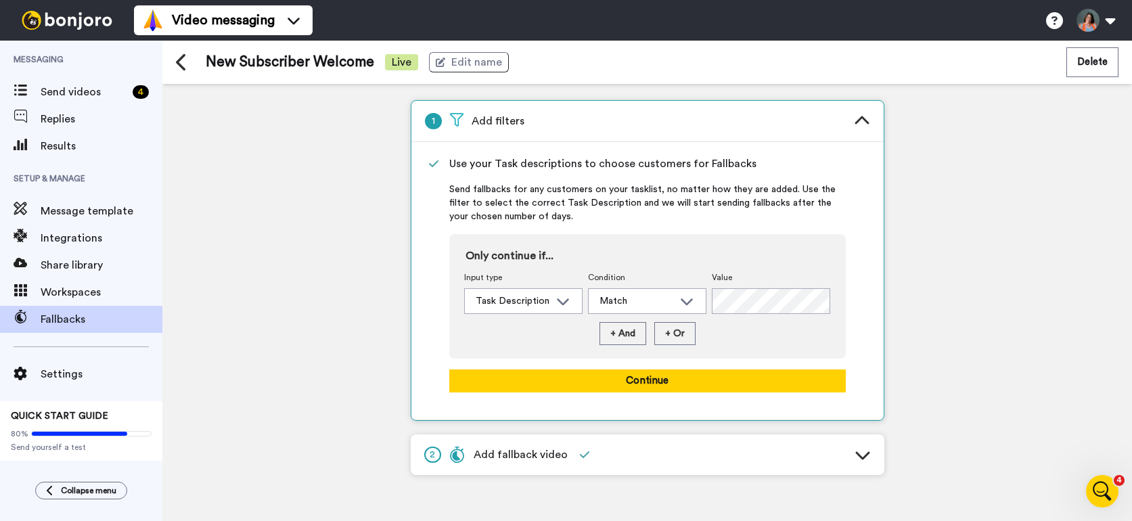
click at [651, 445] on div "2 Add fallback video" at bounding box center [648, 455] width 474 height 41
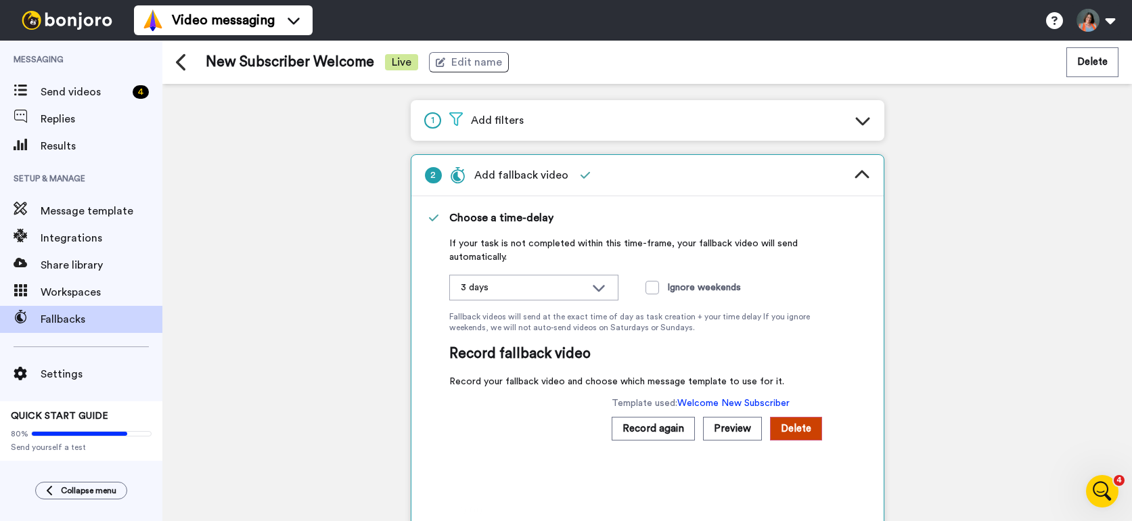
scroll to position [56, 0]
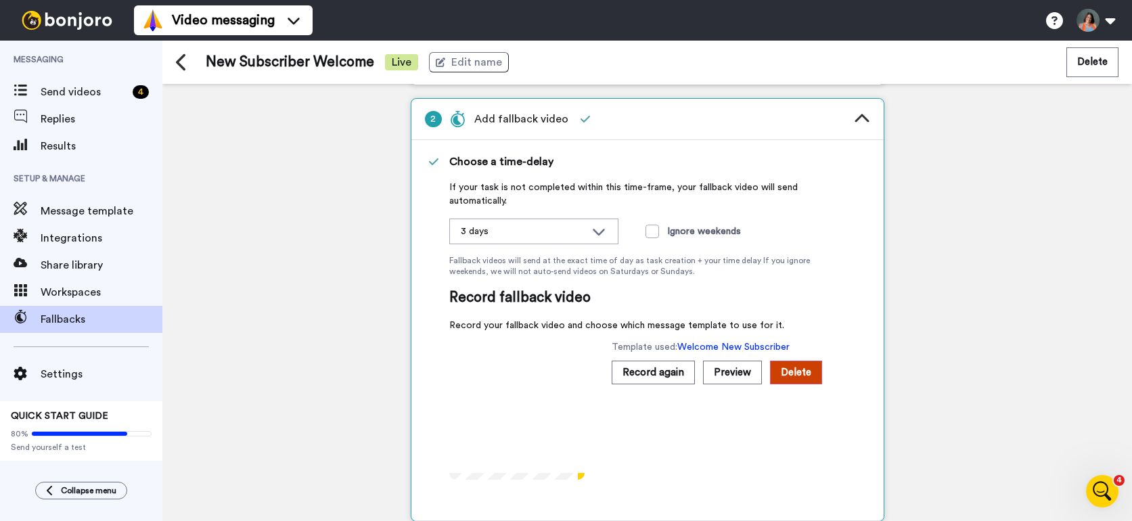
click at [906, 397] on div "1 Add filters 2 Add fallback video Choose a time-delay If your task is not comp…" at bounding box center [647, 302] width 970 height 437
click at [868, 118] on icon at bounding box center [862, 120] width 16 height 16
click at [860, 117] on icon at bounding box center [862, 119] width 14 height 8
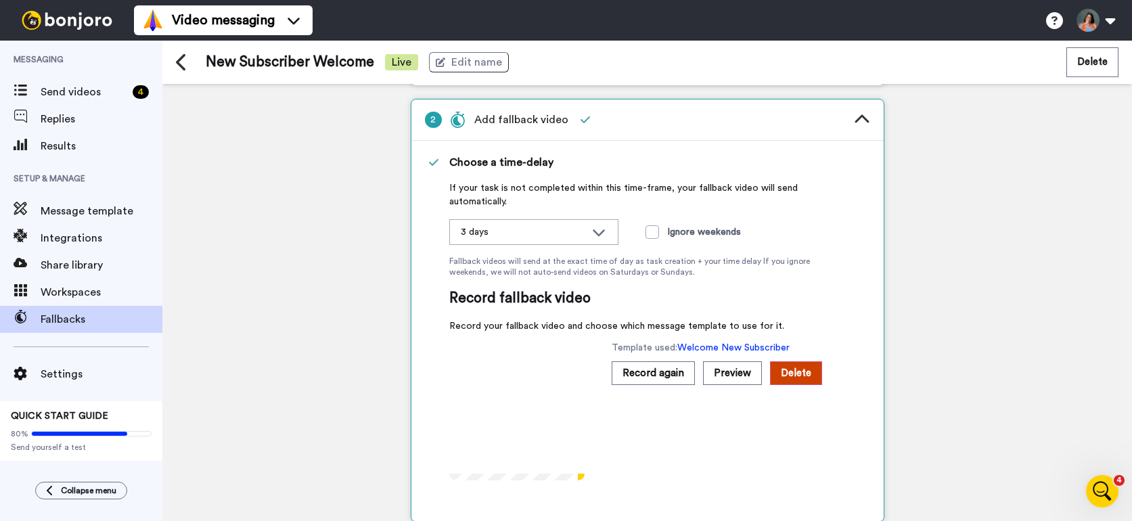
click at [963, 395] on div "1 Add filters 2 Add fallback video Choose a time-delay If your task is not comp…" at bounding box center [647, 302] width 970 height 437
click at [857, 118] on icon at bounding box center [862, 120] width 16 height 16
click at [935, 144] on div "1 Add filters 2 Add fallback video Choose a time-delay If your task is not comp…" at bounding box center [647, 302] width 970 height 437
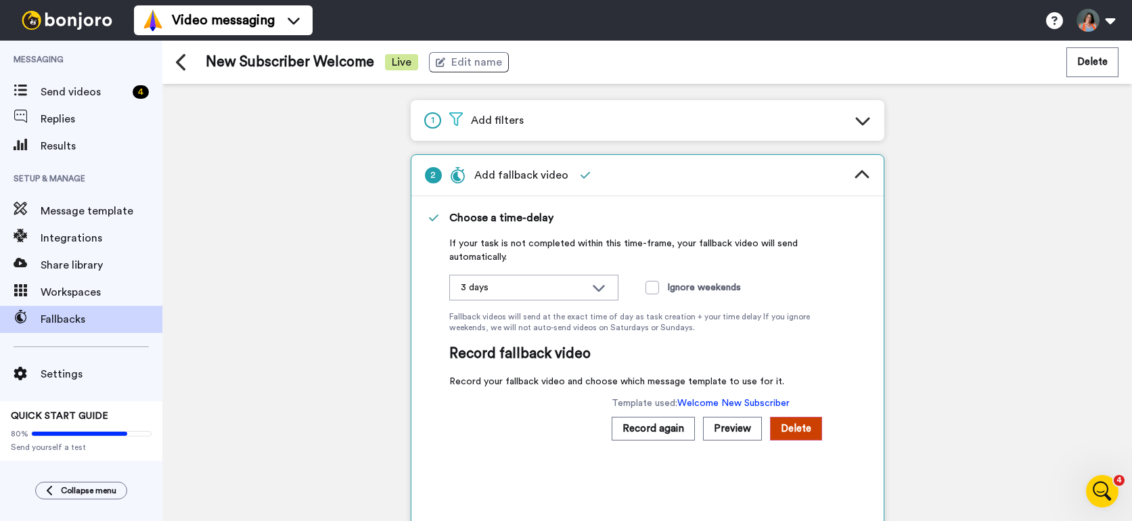
click at [871, 120] on div "1 Add filters" at bounding box center [648, 120] width 474 height 41
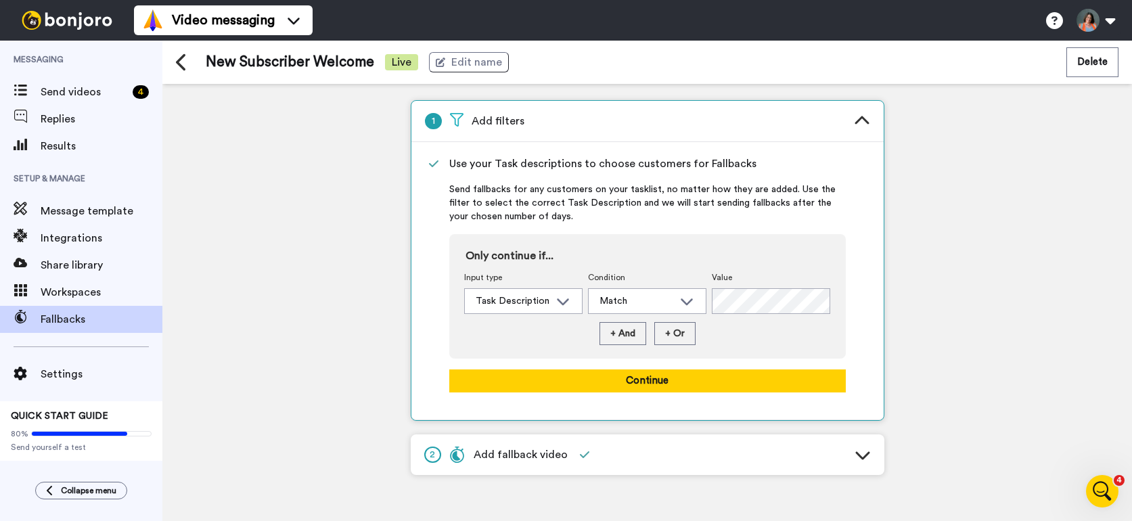
click at [957, 327] on div "1 Add filters Use your Task descriptions to choose customers for Fallbacks Send…" at bounding box center [647, 302] width 970 height 437
click at [1092, 487] on icon "Open Intercom Messenger" at bounding box center [1101, 490] width 22 height 22
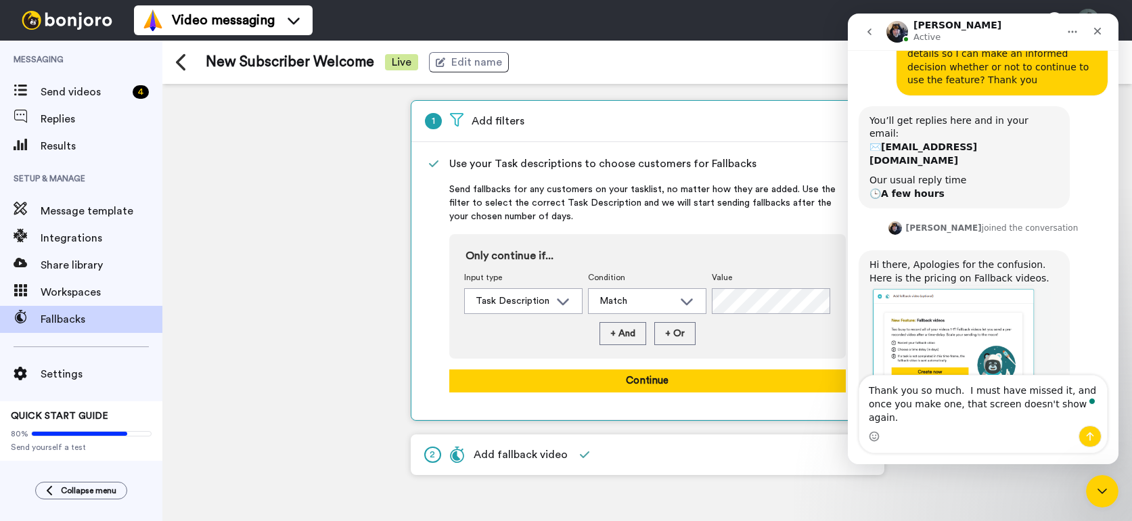
scroll to position [349, 0]
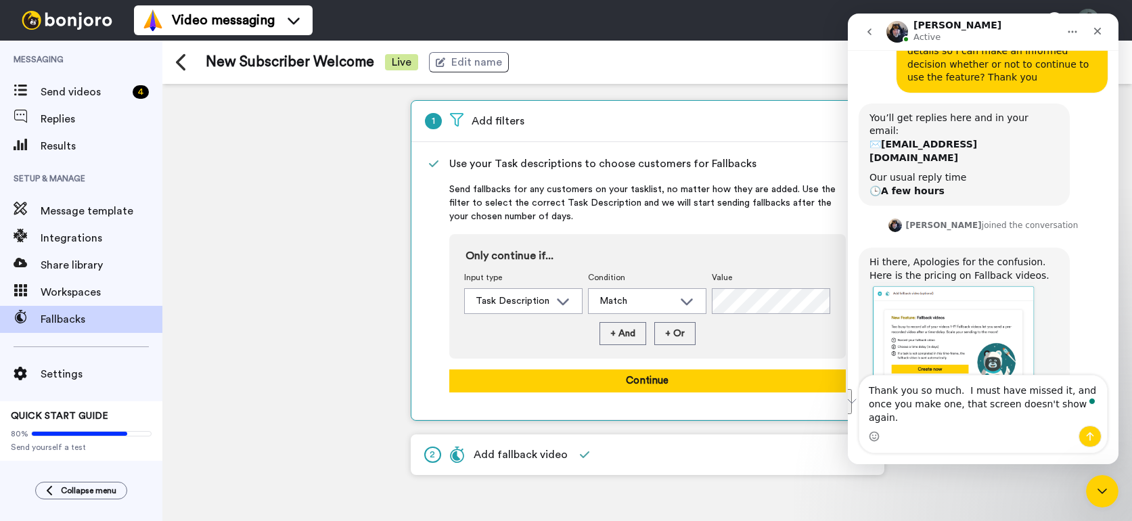
drag, startPoint x: 1079, startPoint y: 404, endPoint x: 910, endPoint y: 426, distance: 170.0
click at [910, 426] on div "Thank you so much. I must have missed it, and once you make one, that screen do…" at bounding box center [984, 414] width 248 height 77
click at [1087, 405] on textarea "Thank you so much. I must have missed it, and once you make one, that screen do…" at bounding box center [984, 401] width 248 height 50
drag, startPoint x: 1078, startPoint y: 405, endPoint x: 914, endPoint y: 418, distance: 164.9
click at [914, 418] on textarea "Thank you so much. I must have missed it, and once you make one, that screen do…" at bounding box center [984, 401] width 248 height 50
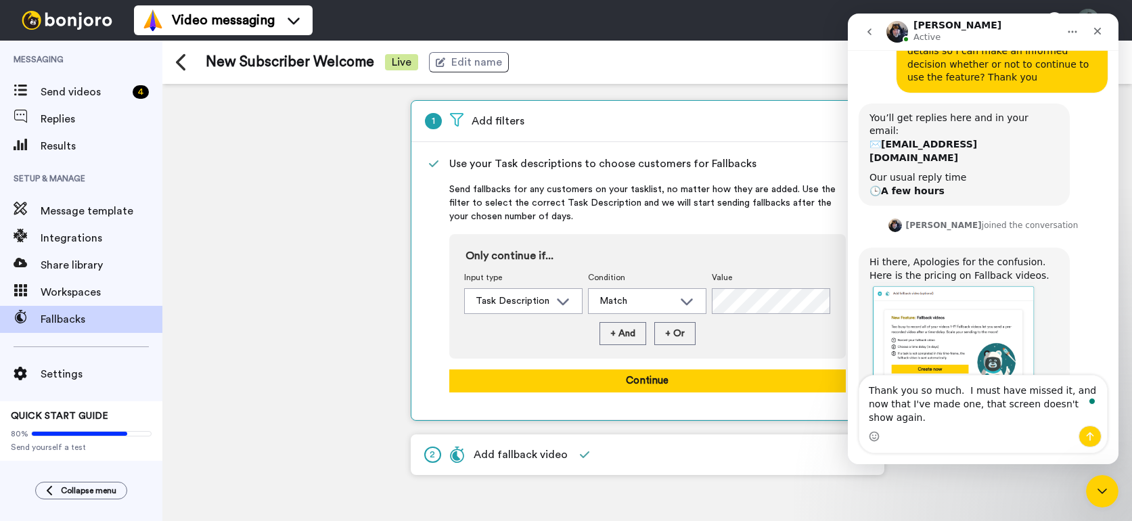
type textarea "Thank you so much. I must have missed it, and now that I've made one, that scre…"
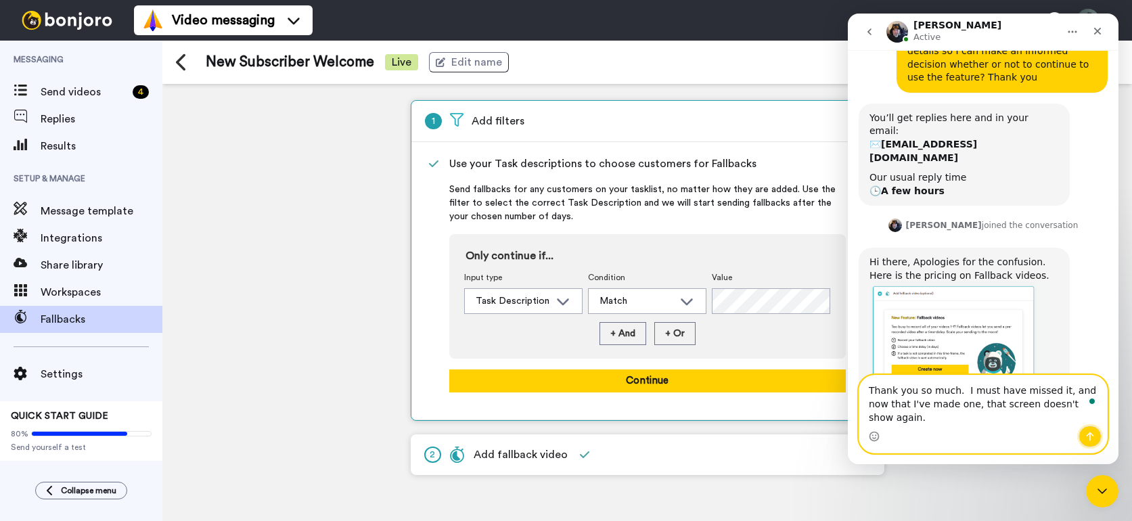
click at [1086, 433] on icon "Send a message…" at bounding box center [1090, 436] width 11 height 11
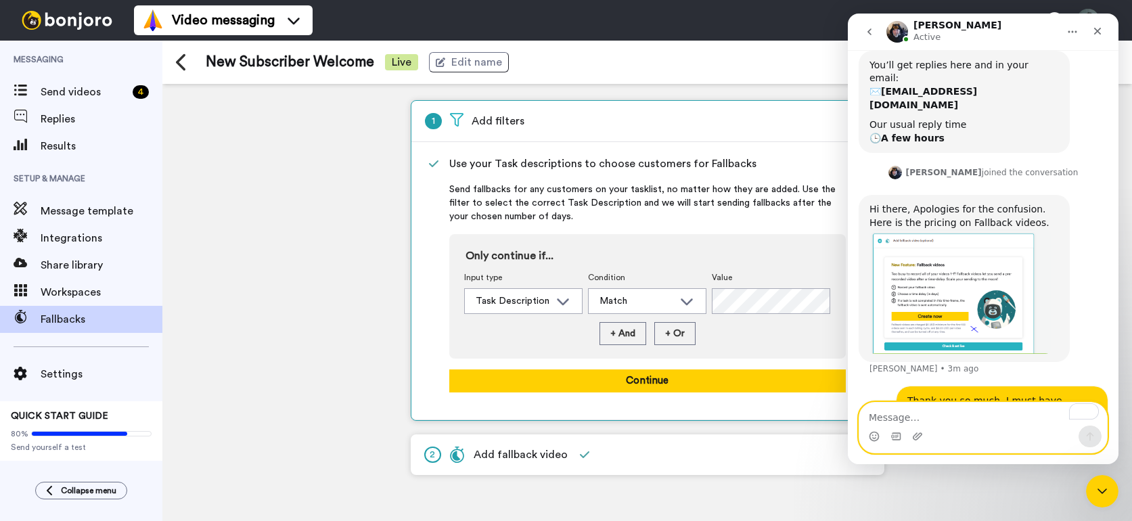
scroll to position [401, 0]
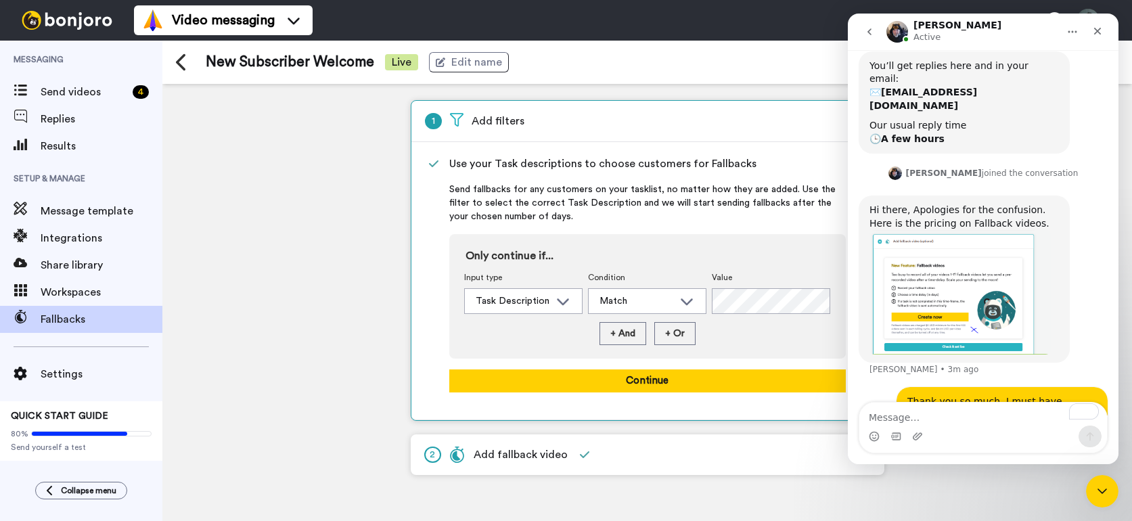
click at [907, 250] on img "Johann says…" at bounding box center [960, 292] width 181 height 124
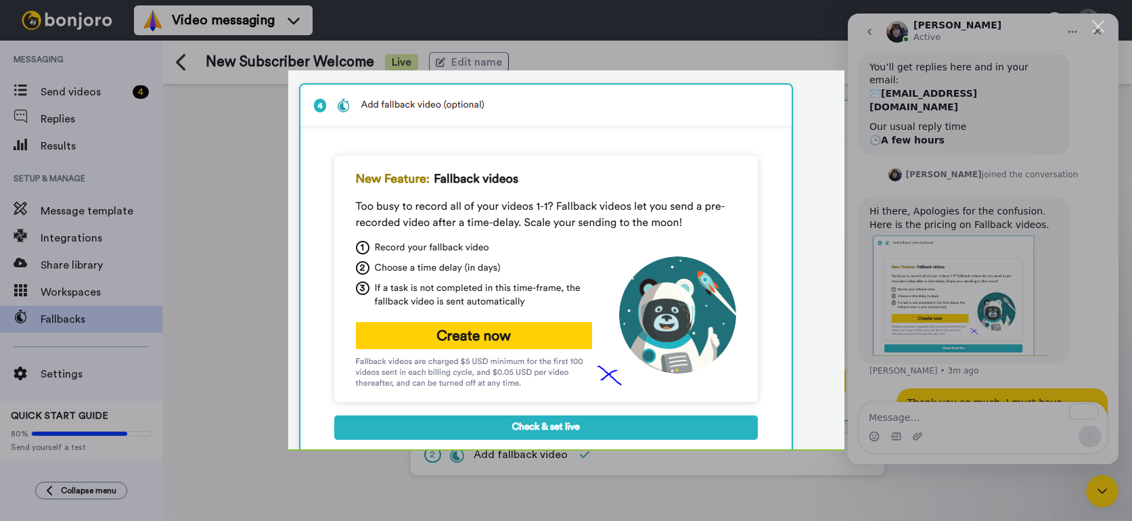
scroll to position [402, 0]
click at [241, 438] on div "Intercom messenger" at bounding box center [566, 260] width 1132 height 521
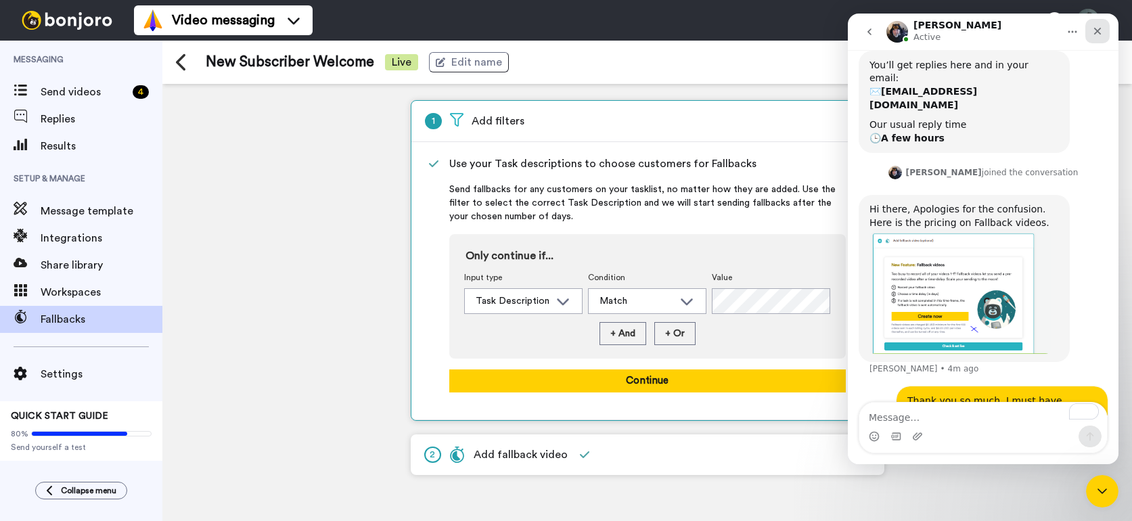
click at [1095, 33] on icon "Close" at bounding box center [1098, 31] width 11 height 11
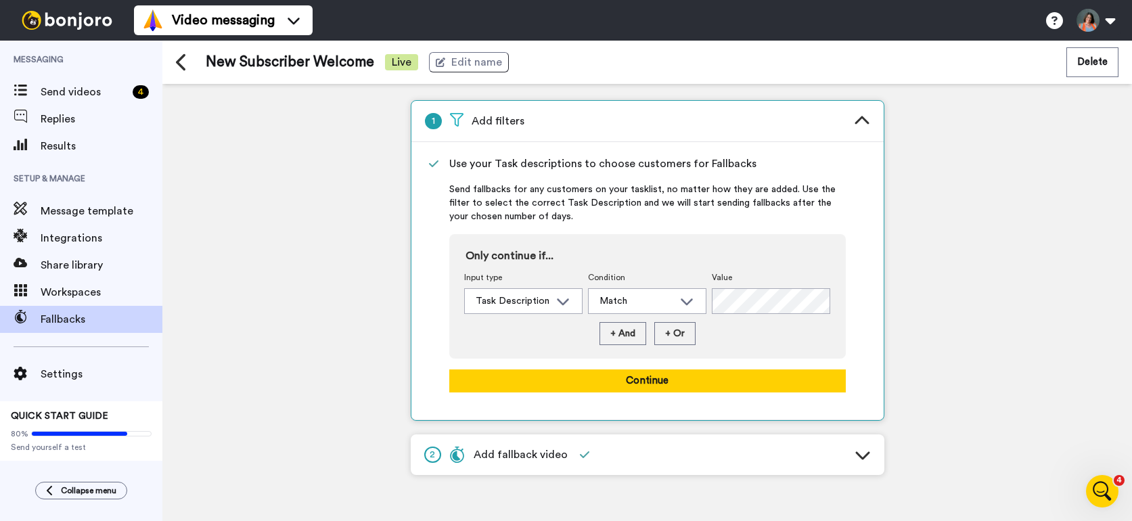
click at [854, 118] on icon at bounding box center [862, 121] width 16 height 16
click at [861, 117] on icon at bounding box center [862, 120] width 14 height 8
click at [864, 123] on icon at bounding box center [862, 121] width 16 height 16
click at [178, 59] on icon at bounding box center [182, 62] width 12 height 19
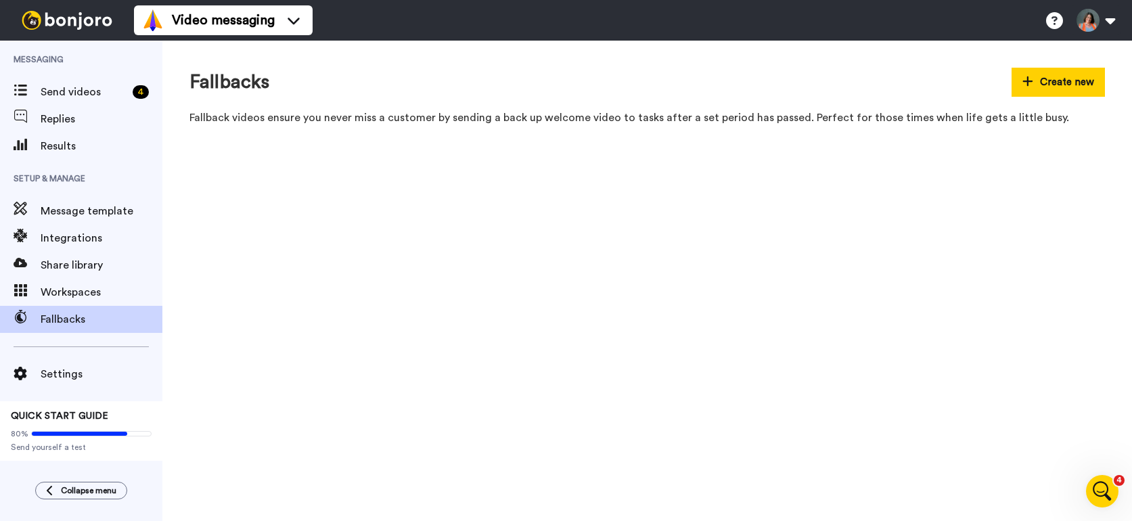
click at [918, 168] on div at bounding box center [910, 166] width 20 height 20
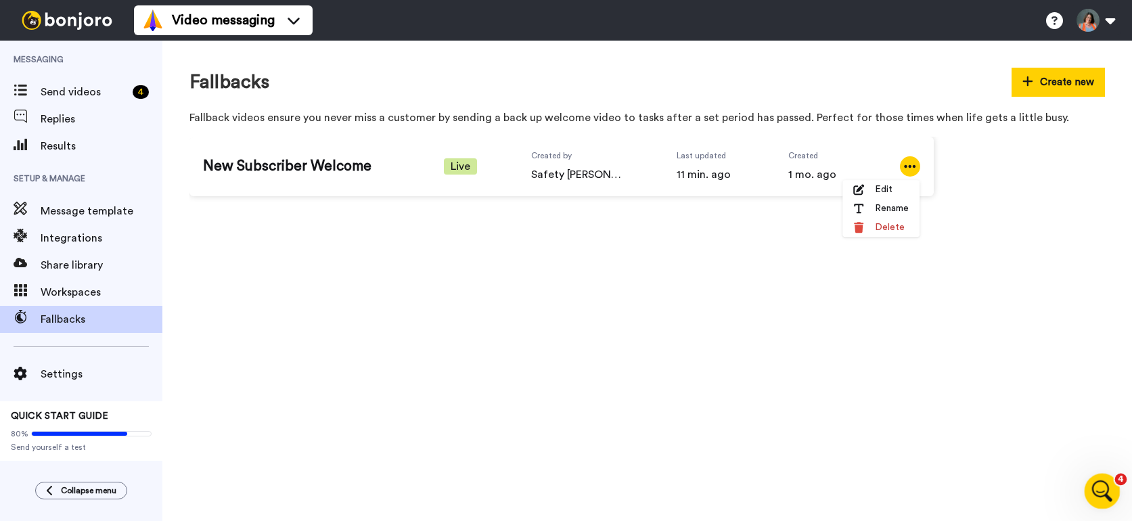
click at [1088, 487] on div "Open Intercom Messenger" at bounding box center [1100, 489] width 45 height 45
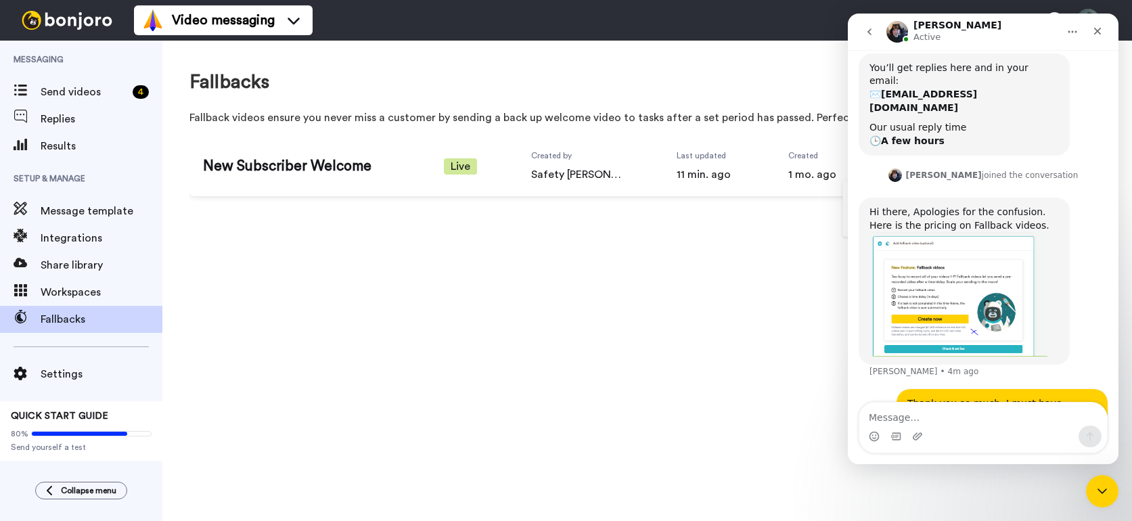
scroll to position [402, 0]
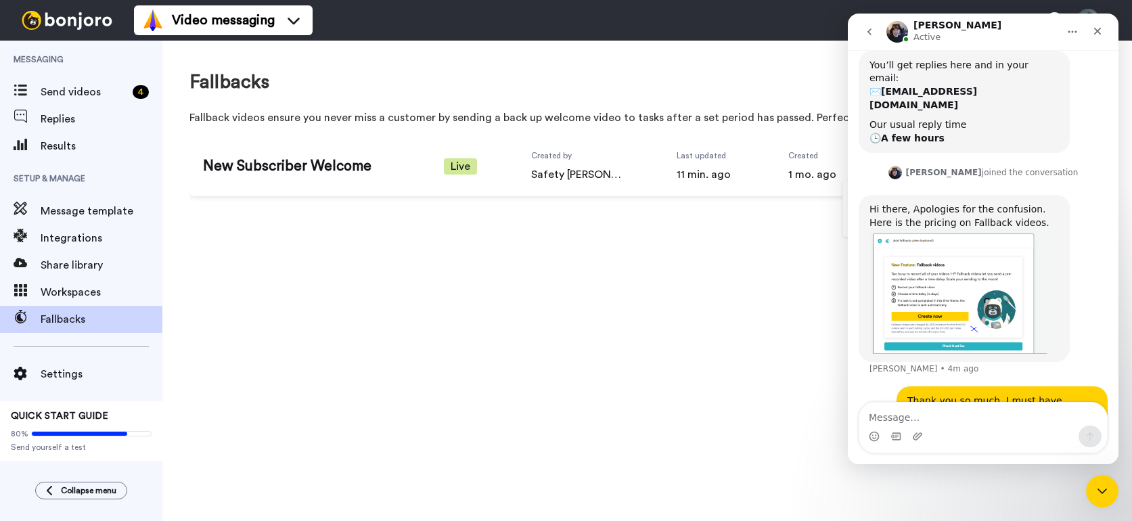
click at [936, 414] on textarea "Message…" at bounding box center [984, 414] width 248 height 23
type textarea "Is the only way to turn it off to delete it?"
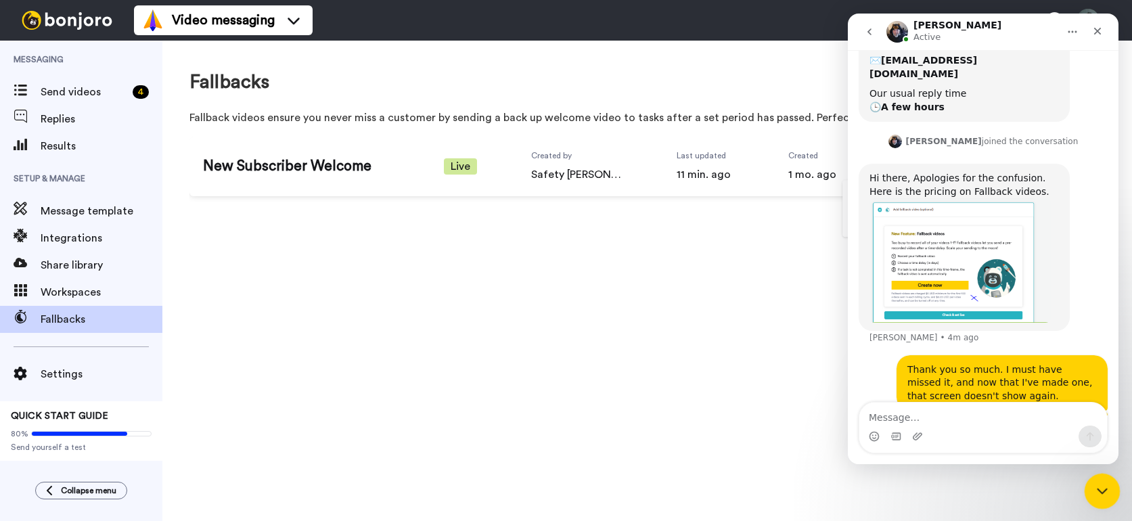
click at [1089, 494] on div "Close Intercom Messenger" at bounding box center [1100, 489] width 32 height 32
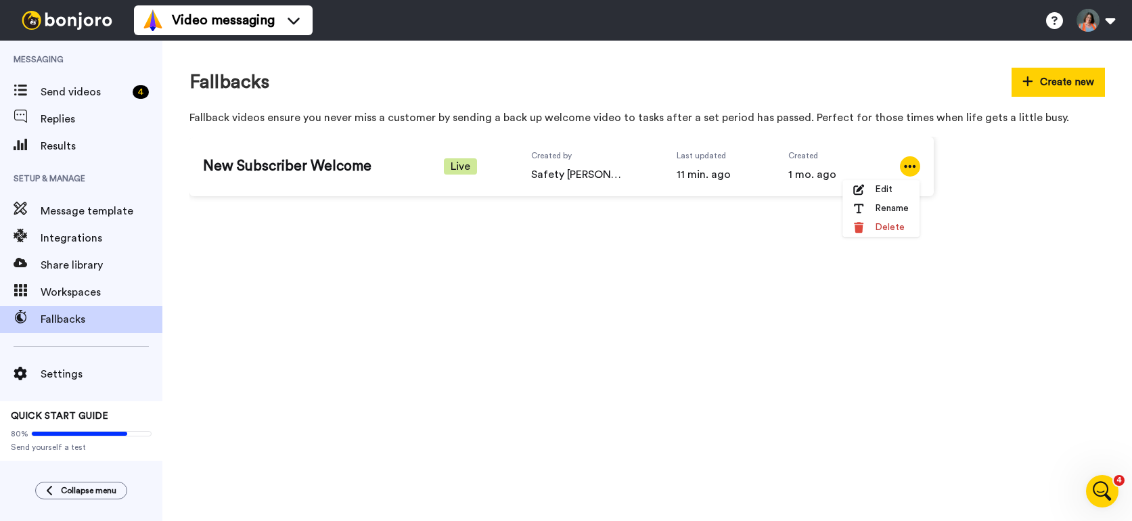
click at [713, 242] on div "Fallbacks Create new Fallback videos ensure you never miss a customer by sendin…" at bounding box center [647, 281] width 970 height 481
click at [909, 168] on icon at bounding box center [910, 167] width 12 height 14
click at [885, 194] on span "Edit" at bounding box center [884, 190] width 18 height 14
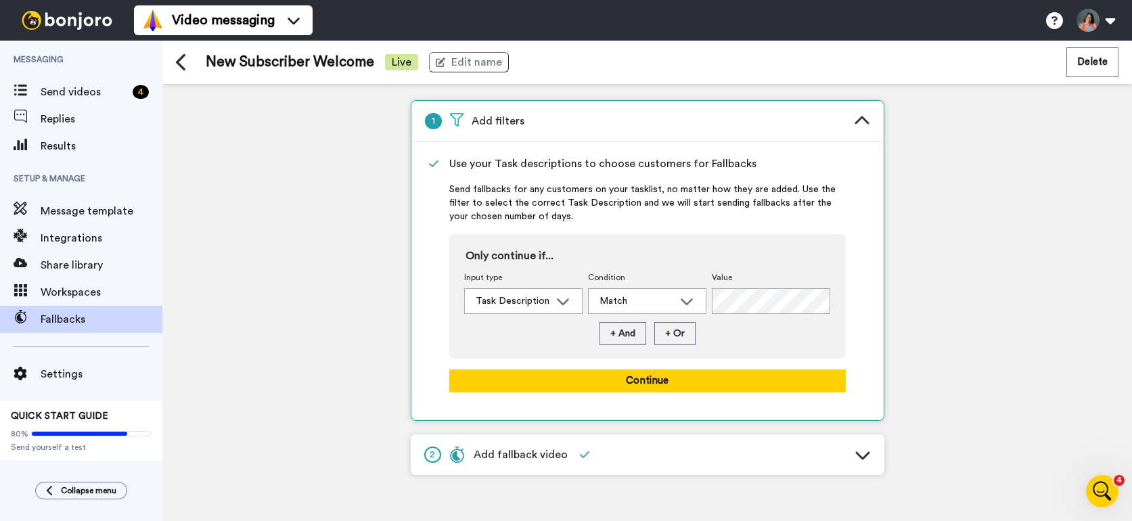
click at [516, 459] on span "Add fallback video" at bounding box center [508, 455] width 118 height 16
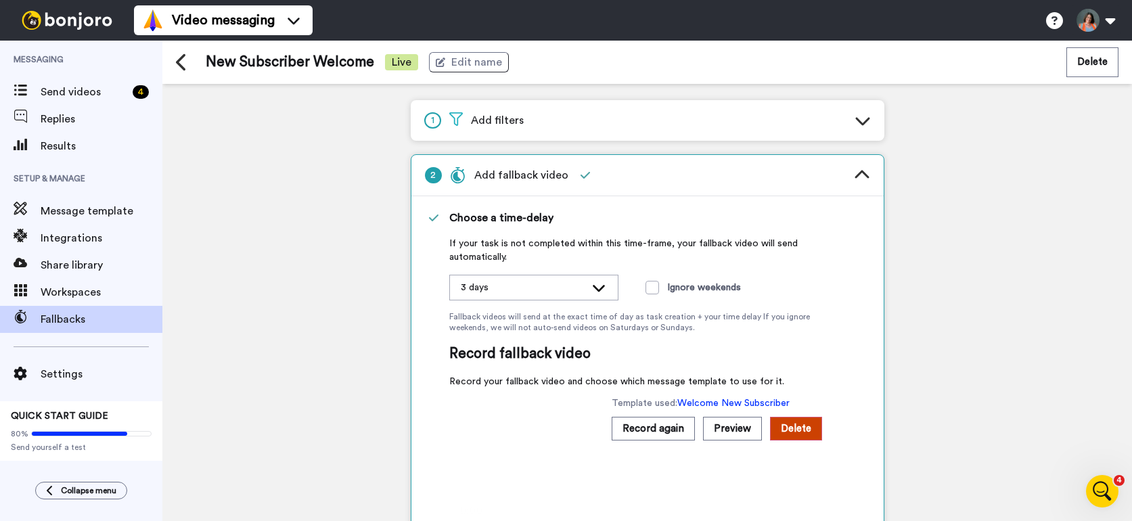
click at [592, 284] on icon at bounding box center [599, 288] width 16 height 14
click at [762, 276] on div "3 days 1 day 2 days 3 days 4 days 5 days 6 days 7 days Ignore weekends" at bounding box center [647, 288] width 397 height 26
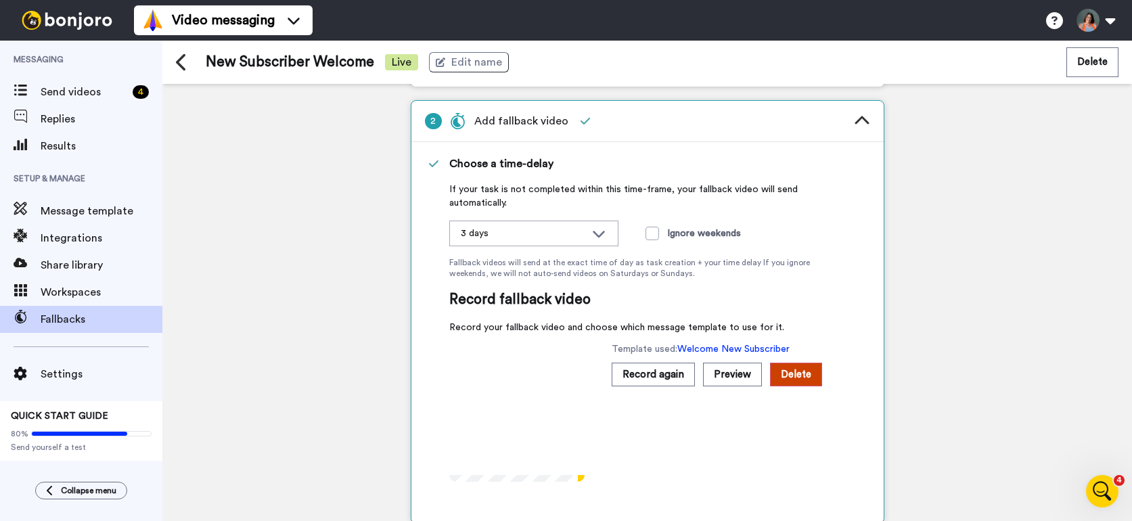
scroll to position [485, 0]
click at [982, 199] on div "1 Add filters 2 Add fallback video Choose a time-delay If your task is not comp…" at bounding box center [647, 302] width 970 height 437
click at [392, 64] on span "Live" at bounding box center [401, 62] width 33 height 16
click at [401, 60] on span "Live" at bounding box center [401, 62] width 33 height 16
click at [403, 62] on span "Live" at bounding box center [401, 62] width 33 height 16
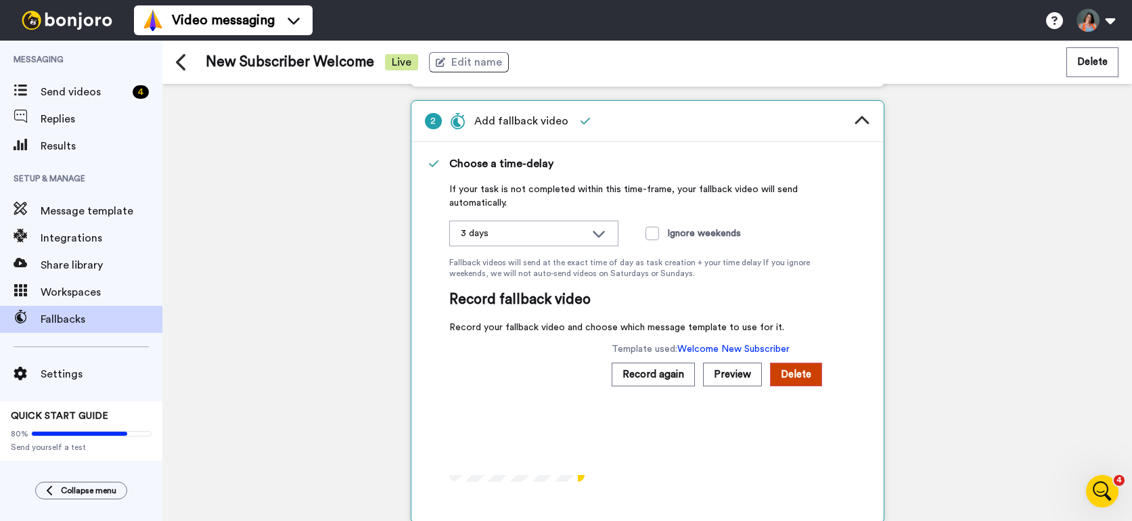
click at [179, 65] on icon at bounding box center [180, 62] width 9 height 17
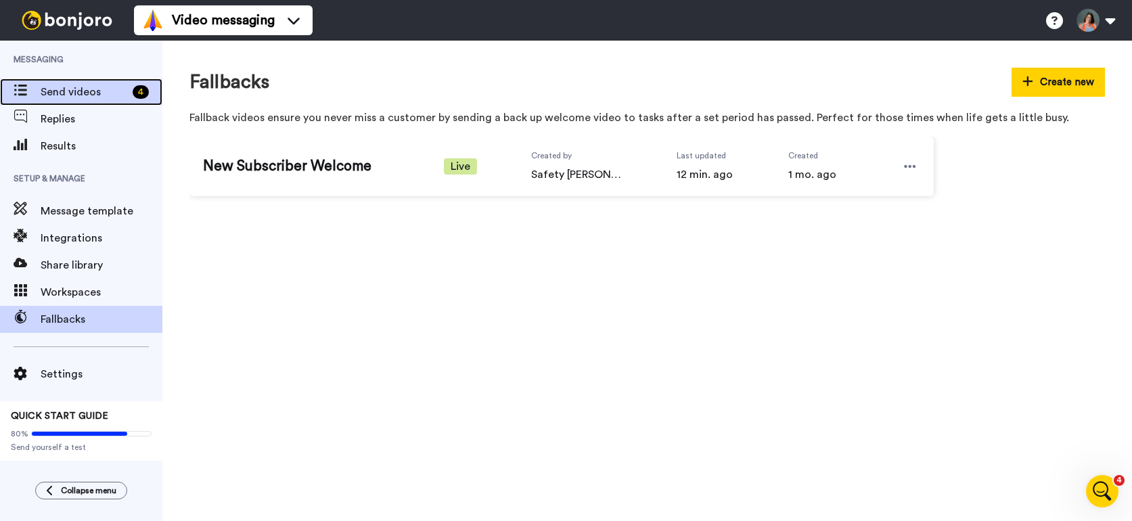
click at [101, 94] on span "Send videos" at bounding box center [84, 92] width 87 height 16
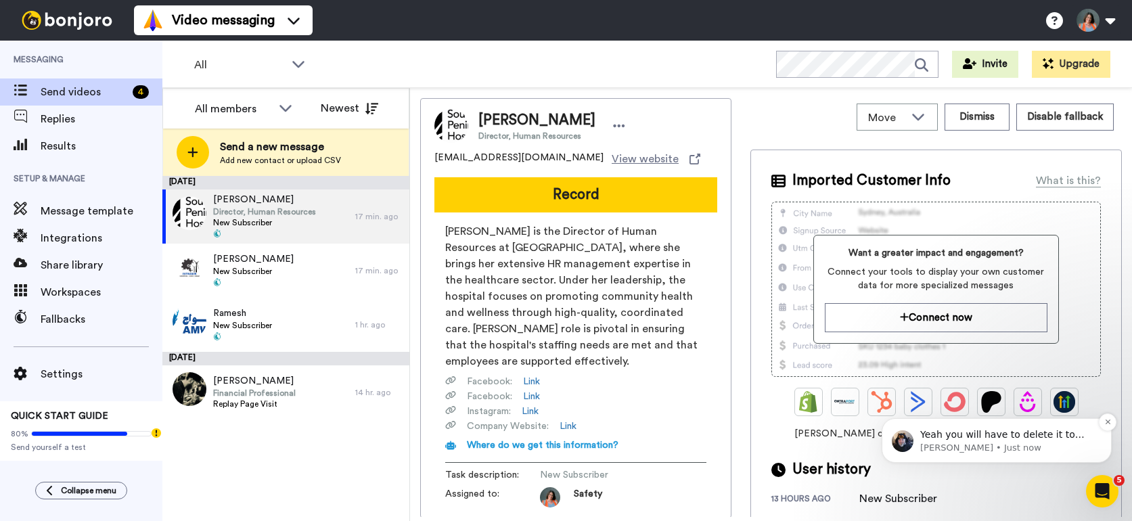
click at [990, 432] on p "Yeah you will have to delete it to stop it from working." at bounding box center [1008, 435] width 175 height 14
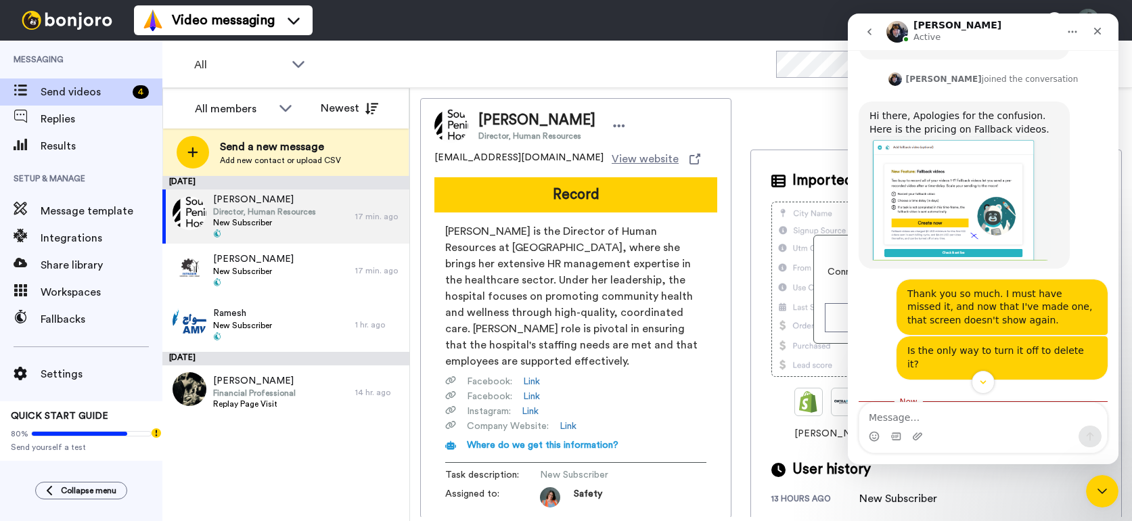
scroll to position [509, 0]
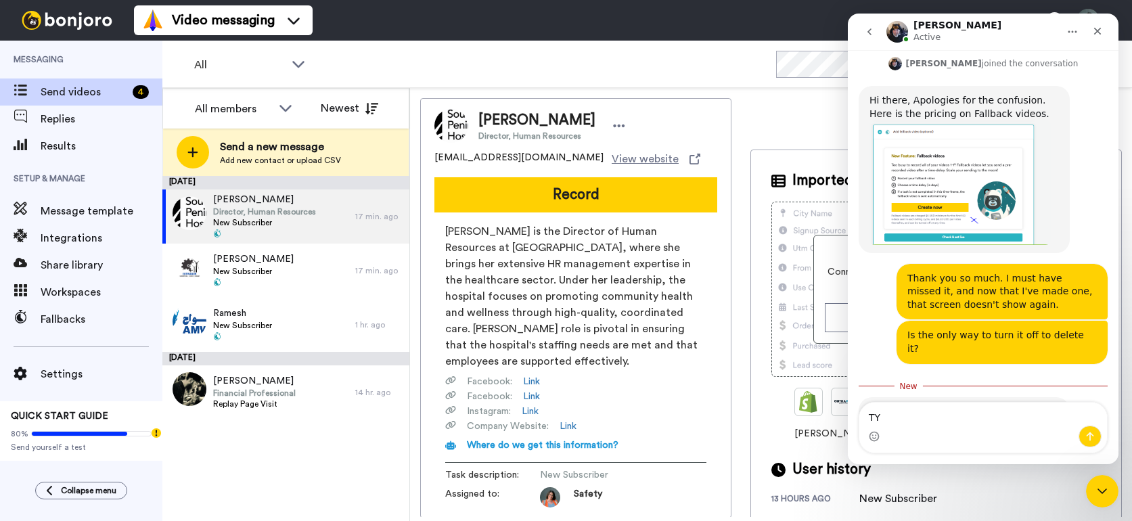
type textarea "TY"
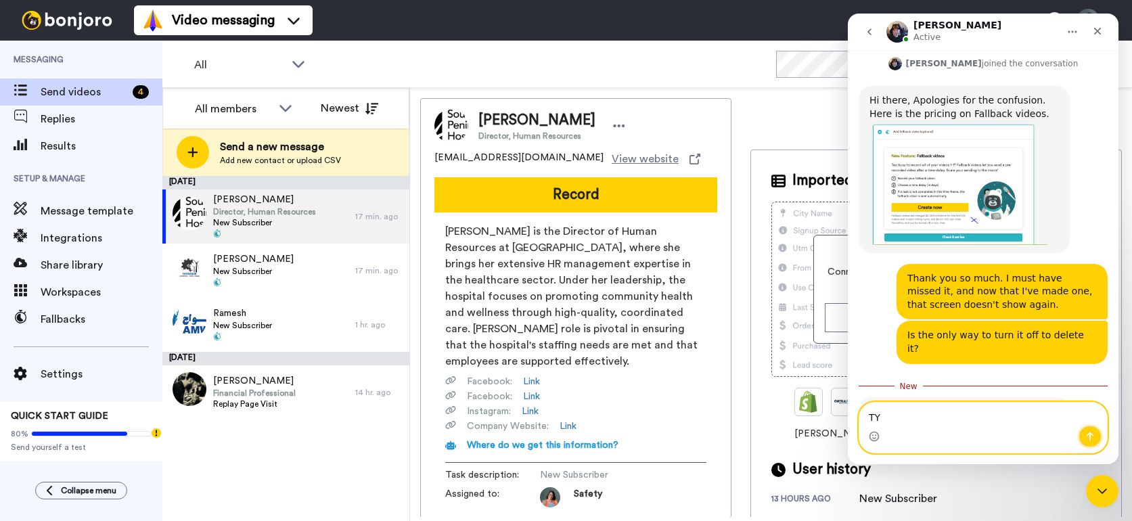
click at [1094, 439] on icon "Send a message…" at bounding box center [1090, 436] width 11 height 11
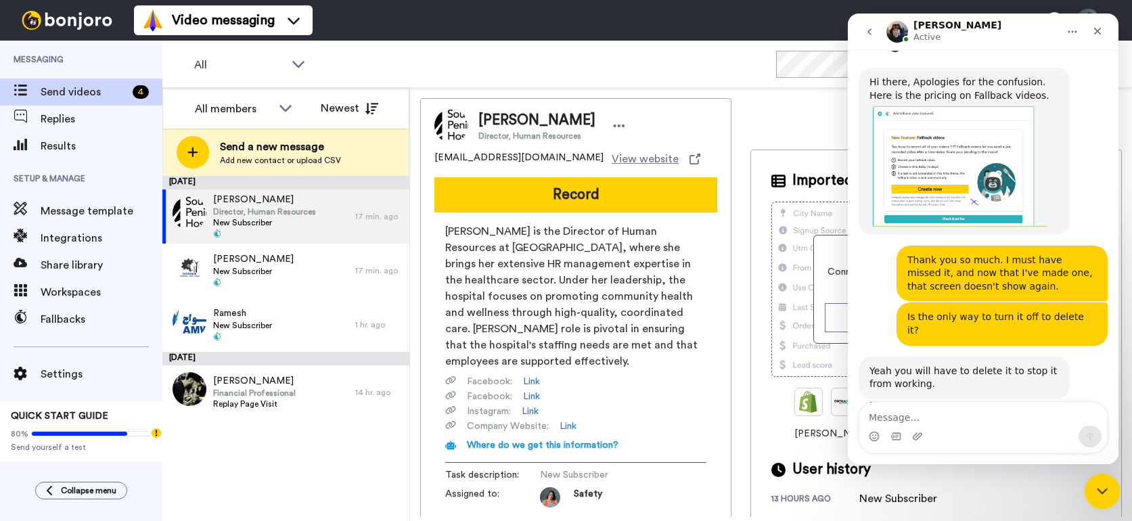
click at [1088, 493] on div "Close Intercom Messenger" at bounding box center [1100, 489] width 32 height 32
